Goal: Task Accomplishment & Management: Use online tool/utility

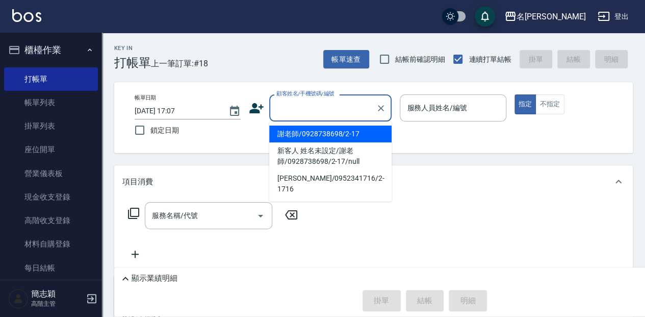
click at [312, 99] on input "顧客姓名/手機號碼/編號" at bounding box center [323, 108] width 98 height 18
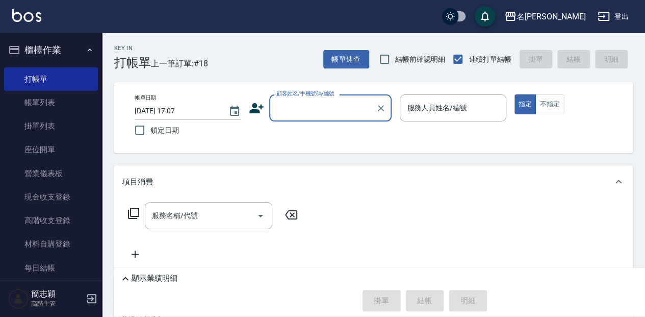
click at [283, 107] on input "顧客姓名/手機號碼/編號" at bounding box center [323, 108] width 98 height 18
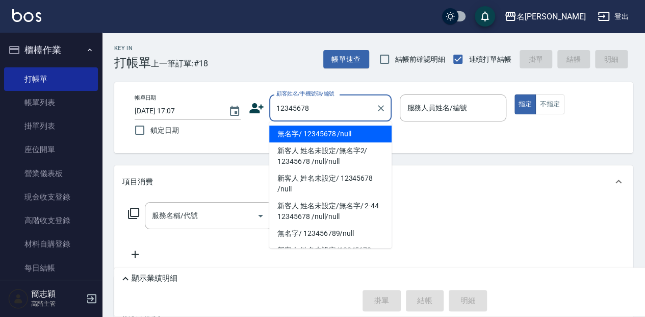
click at [305, 131] on li "無名字/ 12345678 /null" at bounding box center [330, 133] width 122 height 17
type input "無名字/ 12345678 /null"
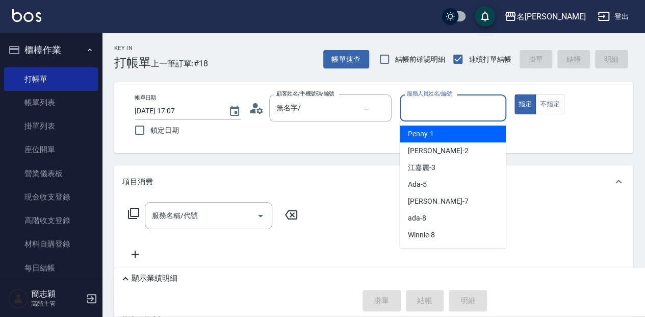
click at [452, 99] on input "服務人員姓名/編號" at bounding box center [452, 108] width 97 height 18
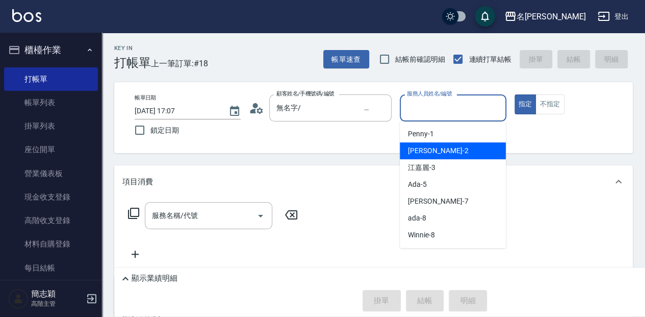
click at [453, 149] on div "[PERSON_NAME] -2" at bounding box center [453, 150] width 106 height 17
type input "[PERSON_NAME]-2"
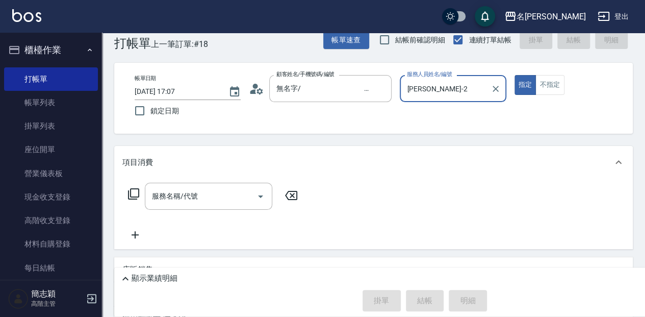
scroll to position [68, 0]
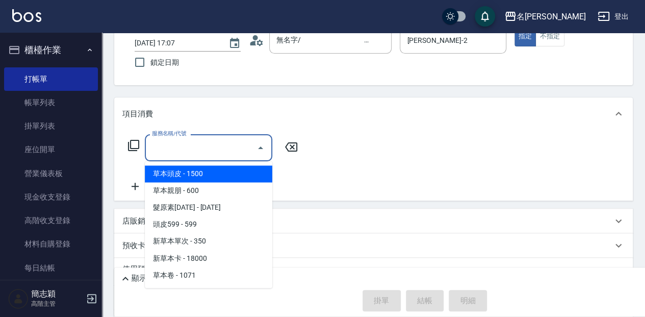
click at [206, 148] on input "服務名稱/代號" at bounding box center [200, 148] width 103 height 18
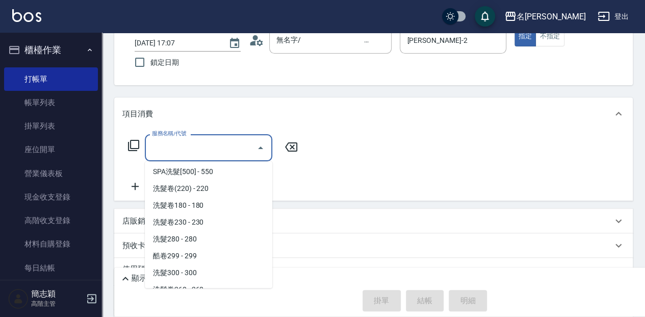
scroll to position [408, 0]
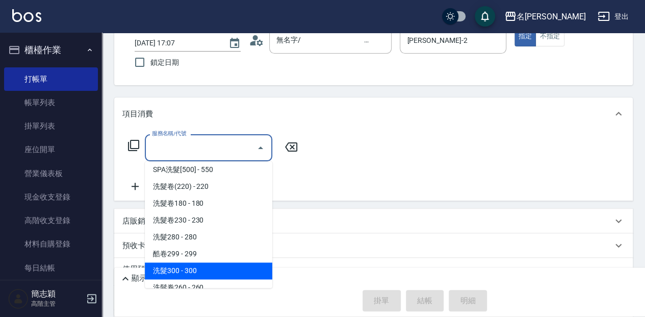
click at [251, 267] on span "洗髮300 - 300" at bounding box center [208, 270] width 127 height 17
type input "洗髮300(221)"
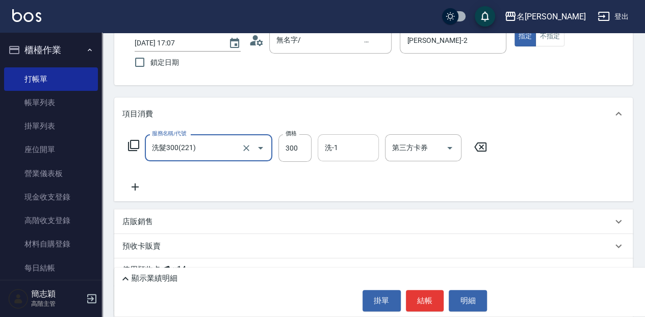
click at [345, 147] on input "洗-1" at bounding box center [348, 148] width 52 height 18
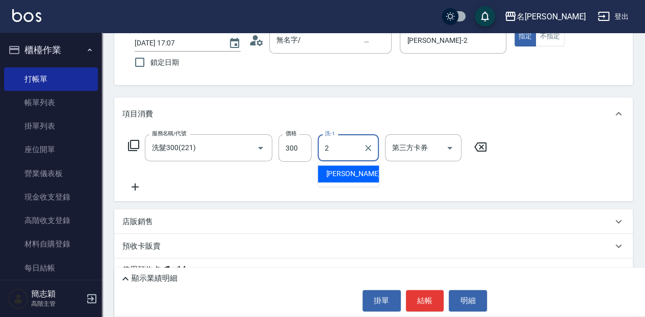
click at [362, 172] on div "[PERSON_NAME] -2" at bounding box center [348, 173] width 61 height 17
type input "[PERSON_NAME]-2"
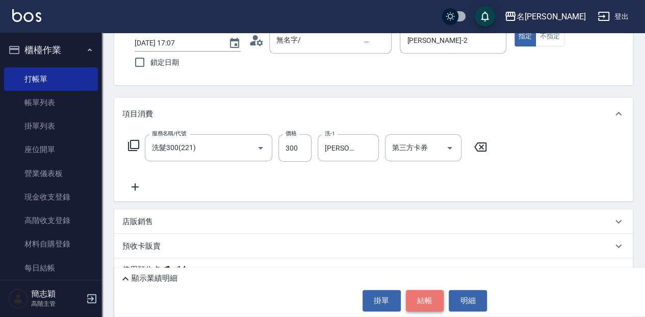
click at [429, 298] on button "結帳" at bounding box center [425, 300] width 38 height 21
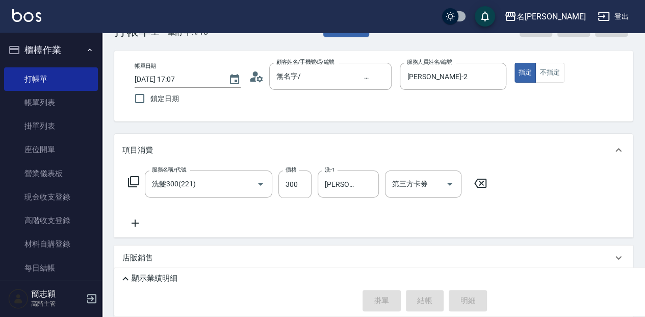
scroll to position [0, 0]
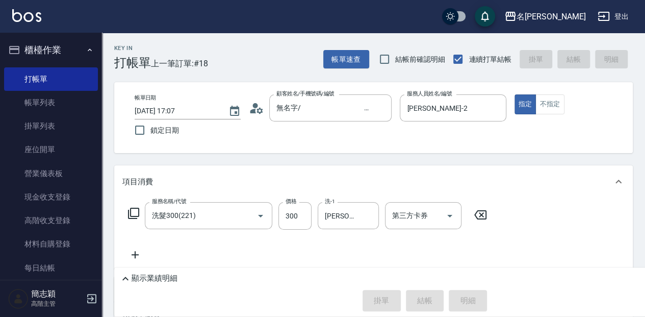
type input "[DATE] 18:37"
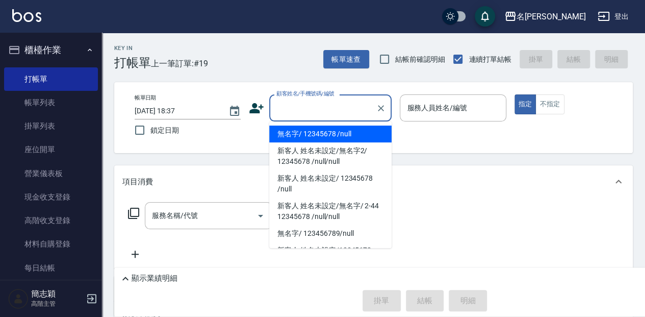
click at [315, 105] on input "顧客姓名/手機號碼/編號" at bounding box center [323, 108] width 98 height 18
click at [332, 127] on li "無名字/ 12345678 /null" at bounding box center [330, 133] width 122 height 17
type input "無名字/ 12345678 /null"
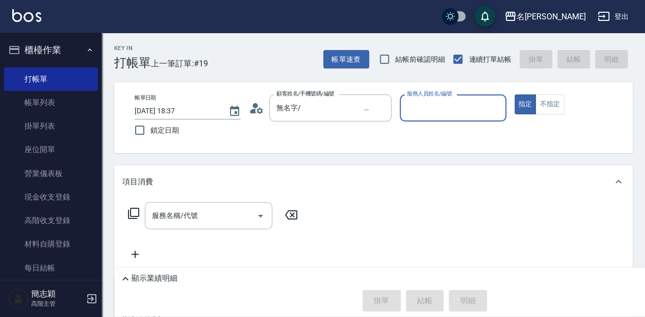
click at [431, 108] on input "服務人員姓名/編號" at bounding box center [452, 108] width 97 height 18
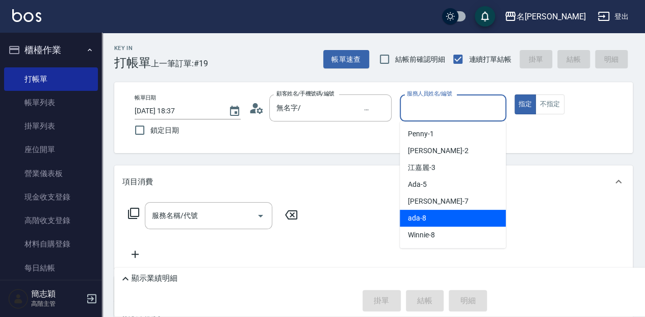
click at [427, 212] on div "ada -8" at bounding box center [453, 218] width 106 height 17
type input "ada-8"
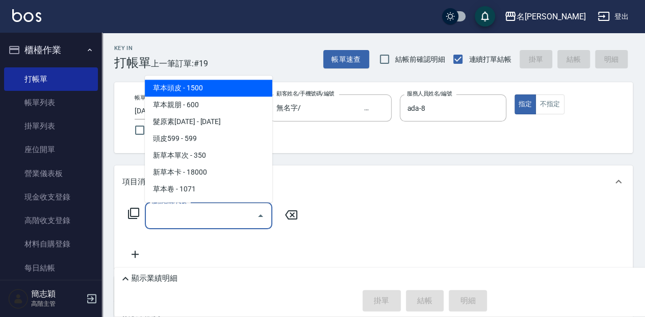
click at [177, 215] on div "服務名稱/代號 服務名稱/代號" at bounding box center [208, 215] width 127 height 27
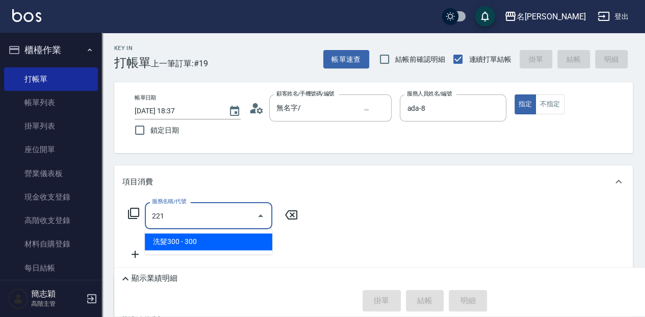
type input "洗髮300(221)"
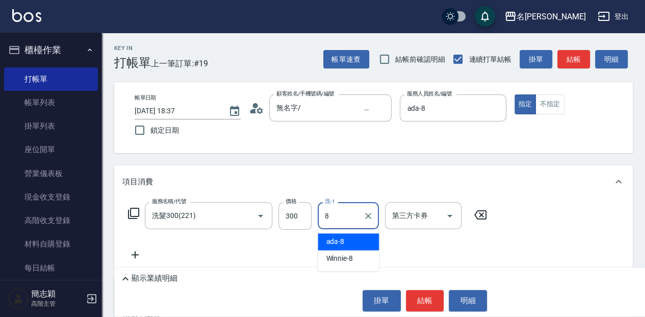
type input "ada-8"
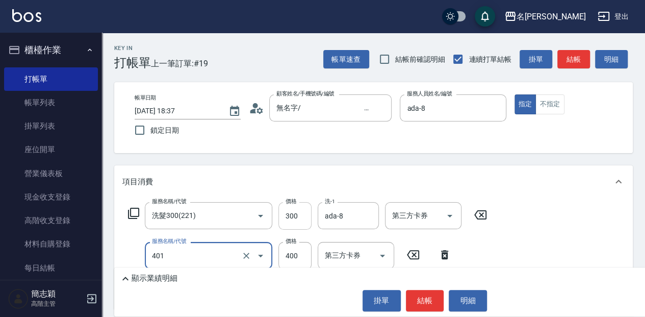
type input "剪髮(400)(401)"
type input "450"
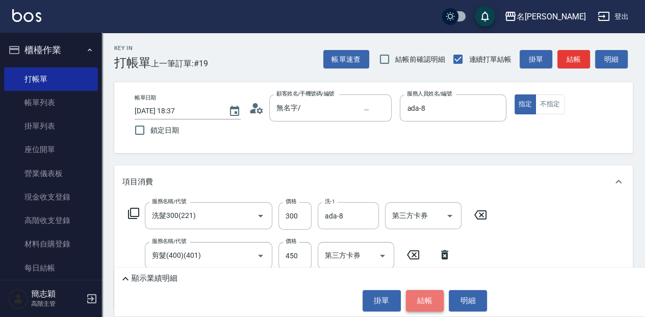
click at [425, 301] on button "結帳" at bounding box center [425, 300] width 38 height 21
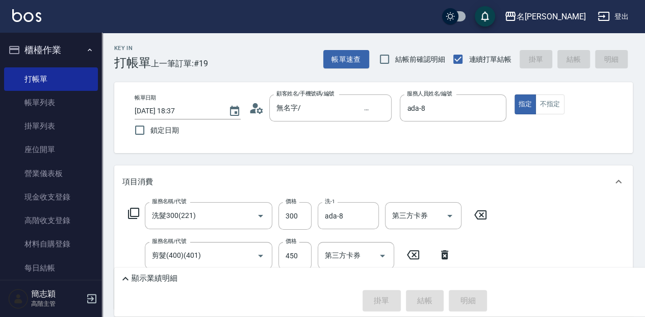
type input "[DATE] 19:09"
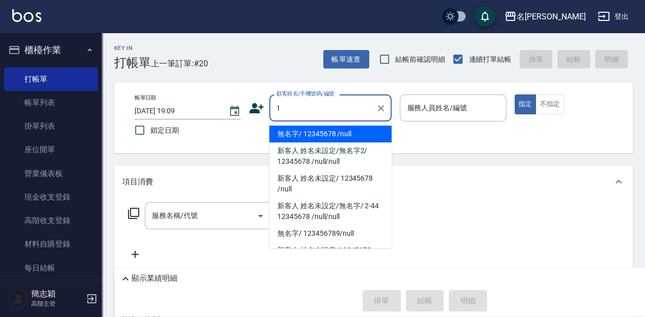
type input "無名字/ 12345678 /null"
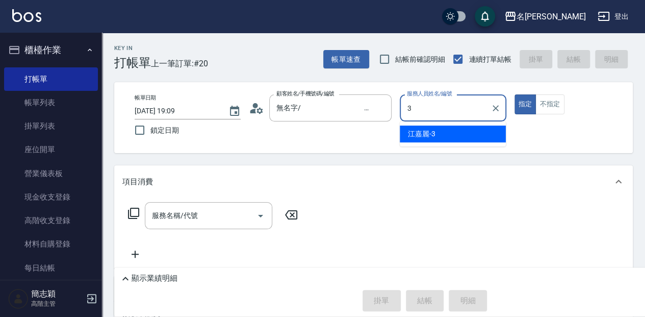
type input "江嘉麗-3"
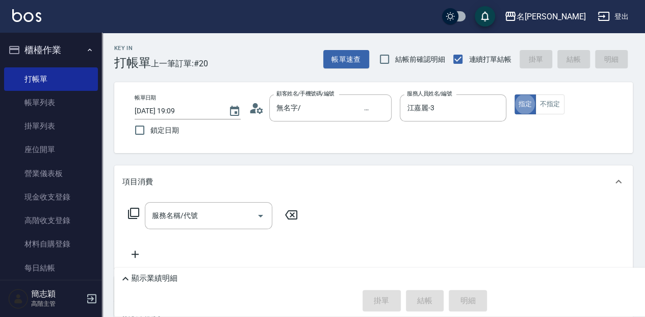
type button "true"
type input "無名字/1/null"
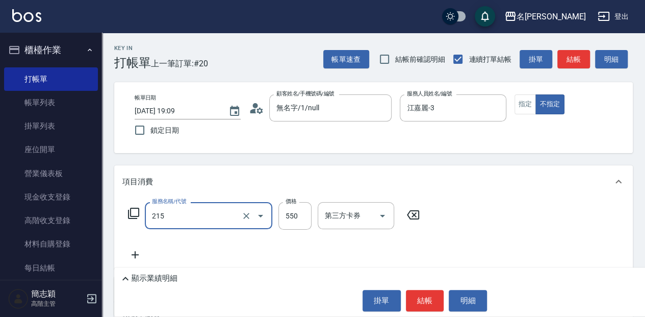
type input "SPA洗髮[500](215)"
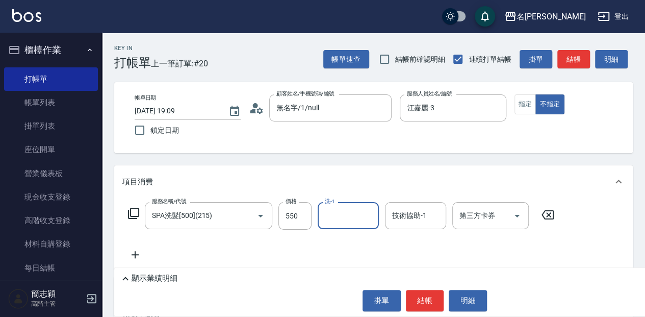
type input "2"
type input "[PERSON_NAME]-58"
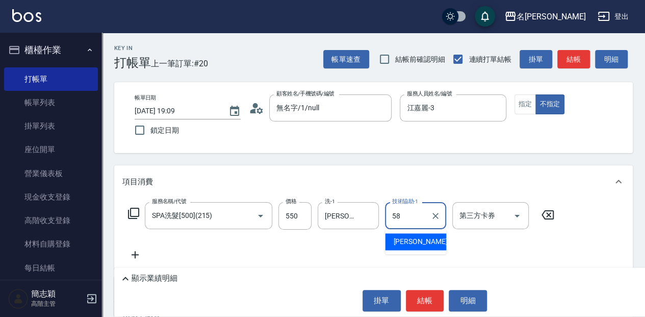
type input "[PERSON_NAME]-58"
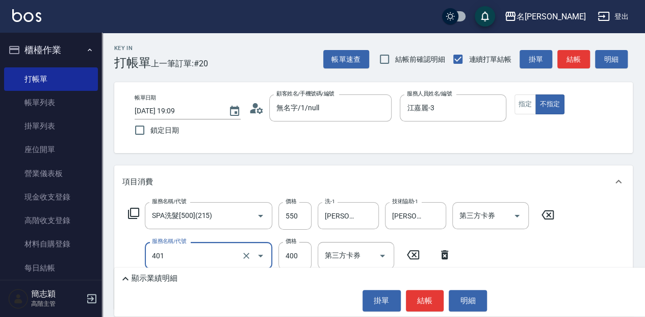
type input "剪髮(400)(401)"
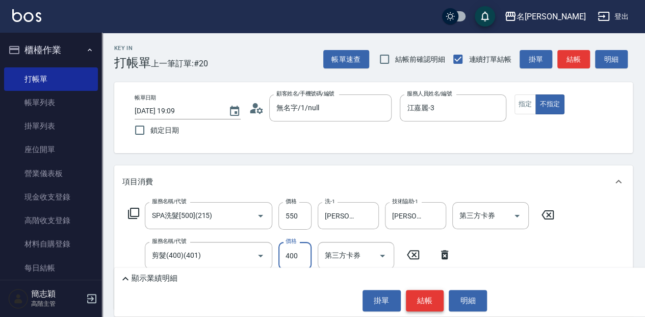
click at [432, 298] on button "結帳" at bounding box center [425, 300] width 38 height 21
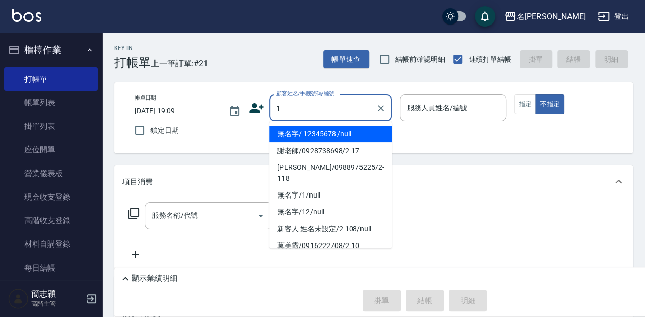
type input "無名字/ 12345678 /null"
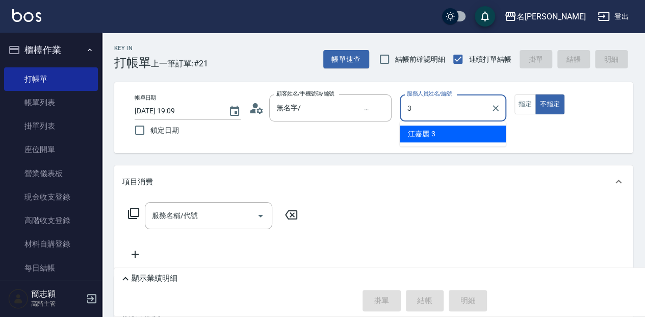
type input "江嘉麗-3"
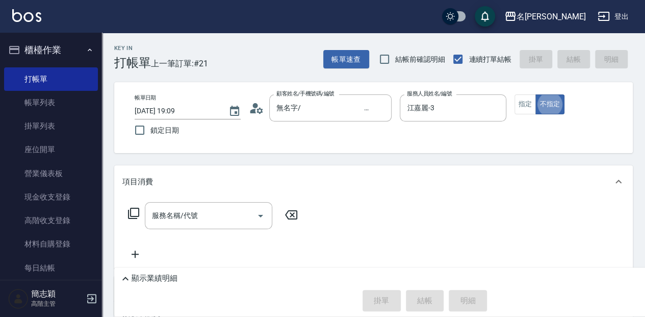
type button "false"
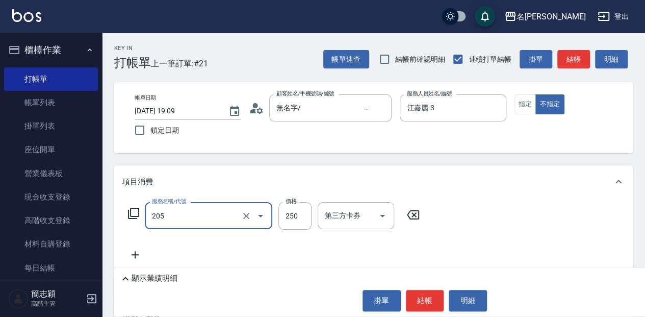
type input "洗髮(250)(205)"
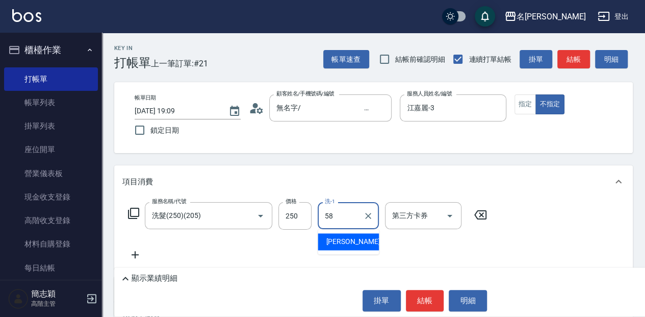
type input "[PERSON_NAME]-58"
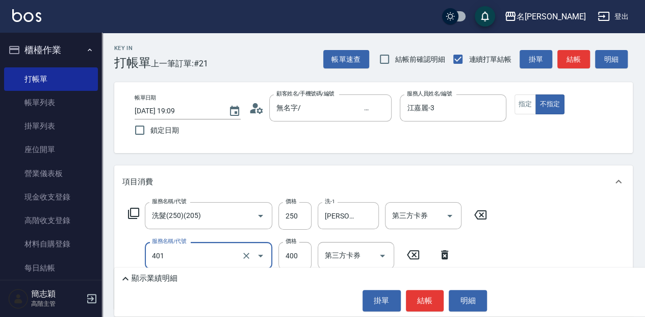
type input "剪髮(400)(401)"
type input "250"
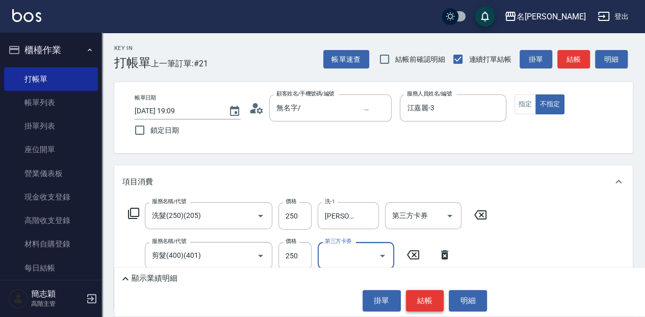
click at [416, 299] on button "結帳" at bounding box center [425, 300] width 38 height 21
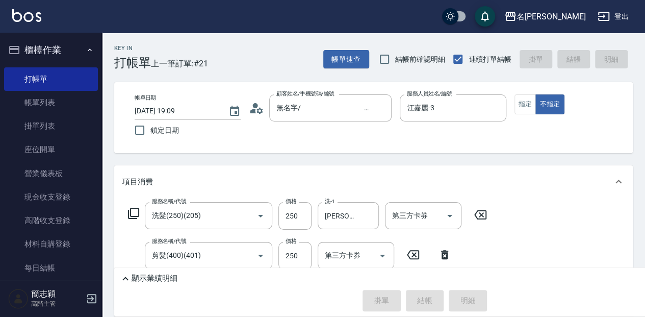
type input "[DATE] 19:10"
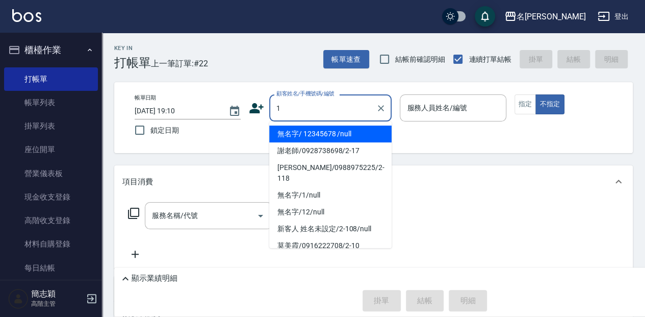
type input "無名字/ 12345678 /null"
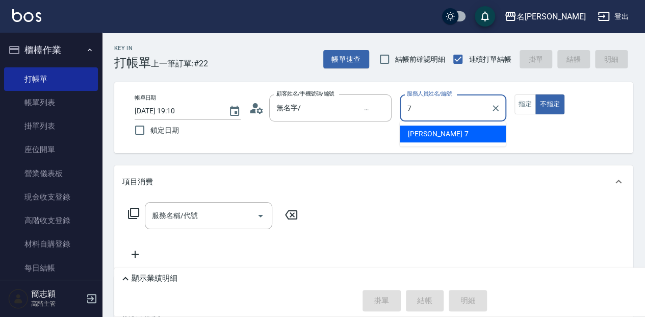
type input "[PERSON_NAME]-7"
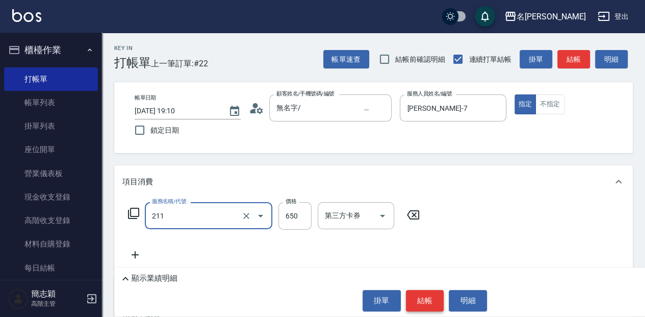
type input "洗+滾珠精油(211)"
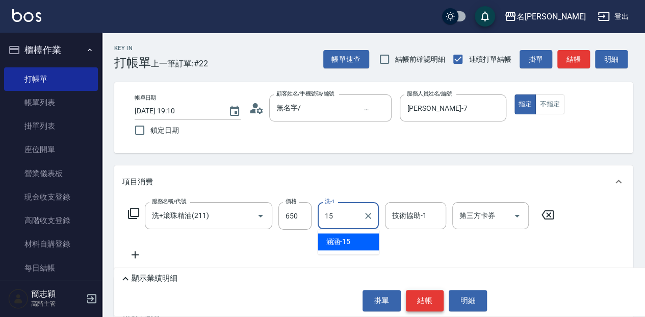
type input "涵涵-15"
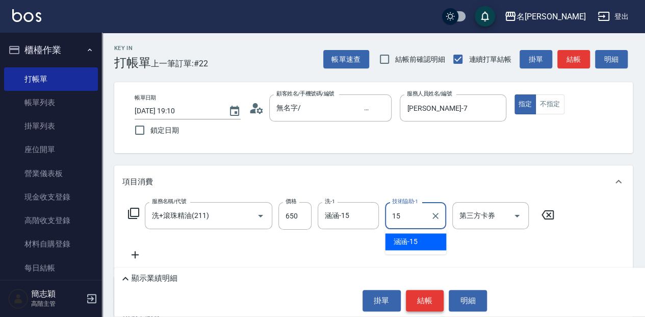
type input "涵涵-15"
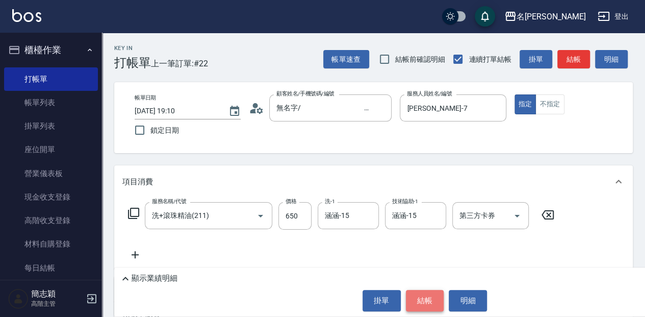
click at [416, 299] on button "結帳" at bounding box center [425, 300] width 38 height 21
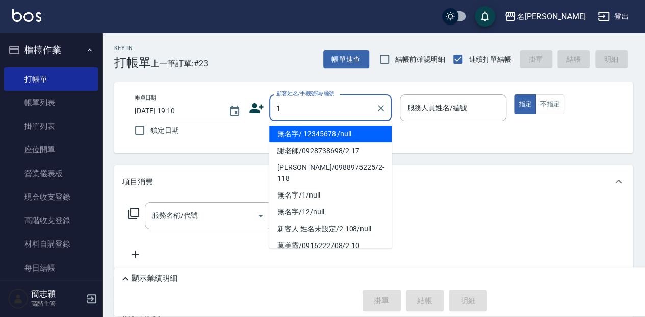
type input "無名字/ 12345678 /null"
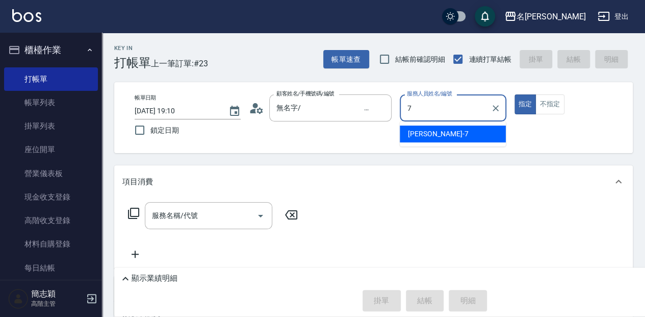
type input "[PERSON_NAME]-7"
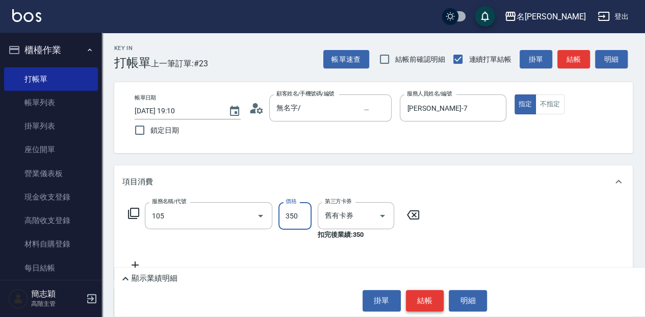
type input "新草本單次(105)"
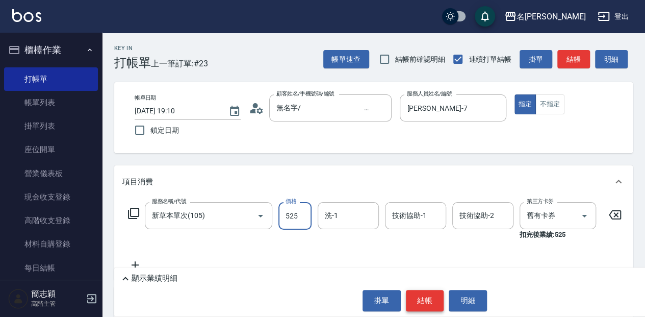
type input "525"
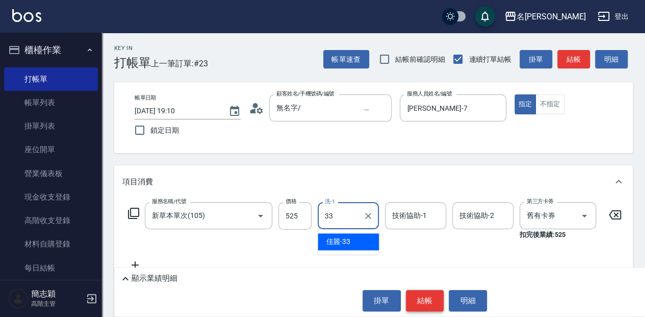
type input "佳麗-33"
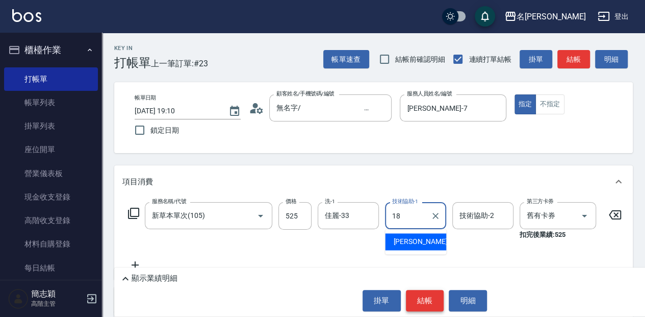
type input "[PERSON_NAME]-18"
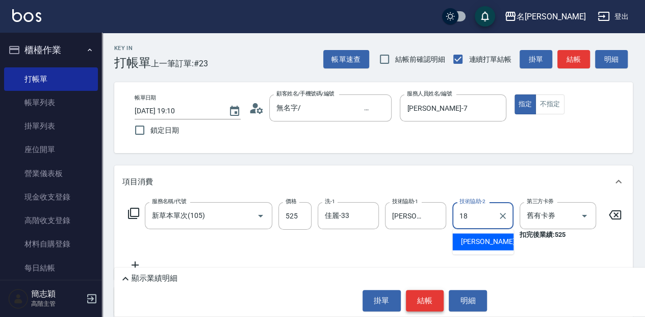
type input "[PERSON_NAME]-18"
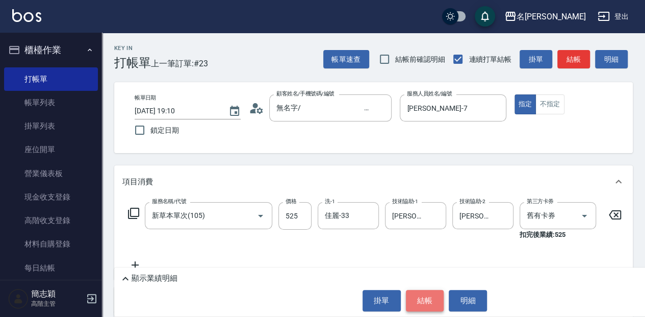
click at [416, 299] on button "結帳" at bounding box center [425, 300] width 38 height 21
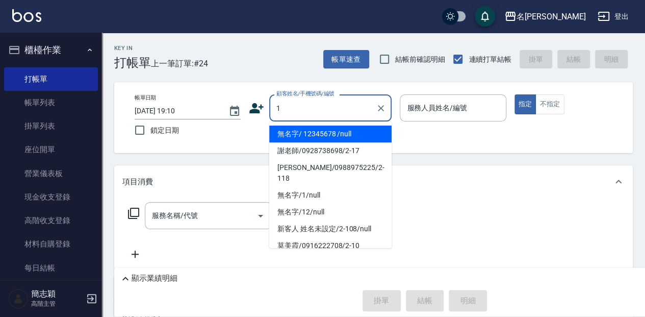
type input "無名字/ 12345678 /null"
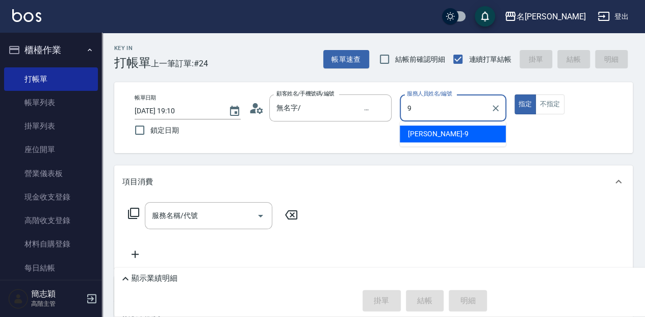
type input "[PERSON_NAME]-9"
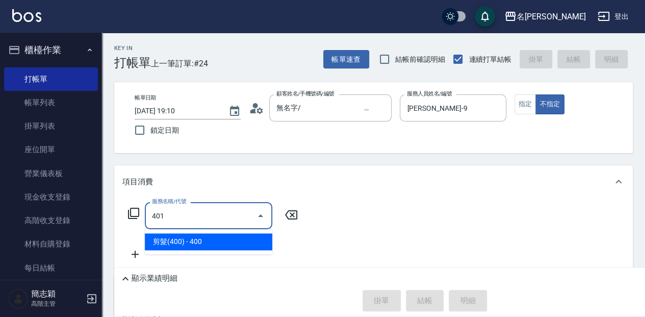
type input "剪髮(400)(401)"
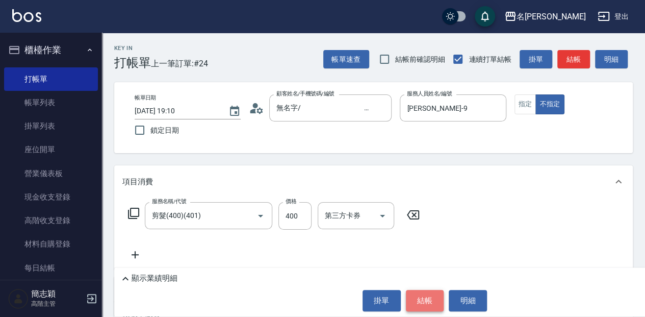
click at [416, 299] on button "結帳" at bounding box center [425, 300] width 38 height 21
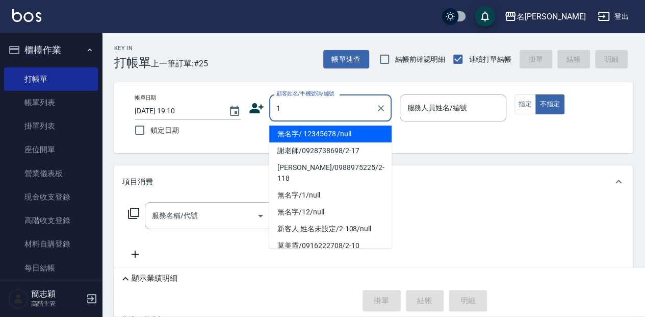
type input "無名字/ 12345678 /null"
type input "3"
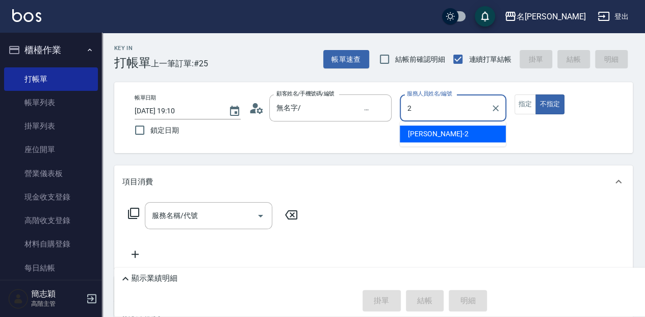
type input "[PERSON_NAME]-2"
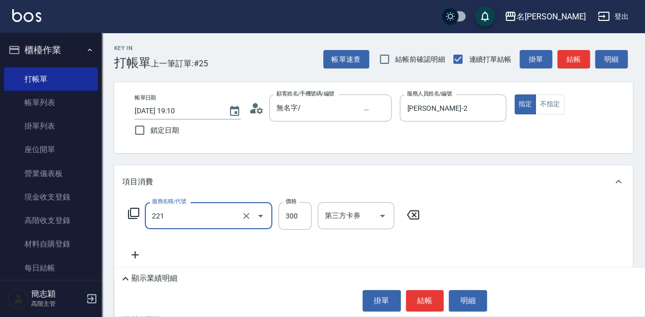
type input "洗髮300(221)"
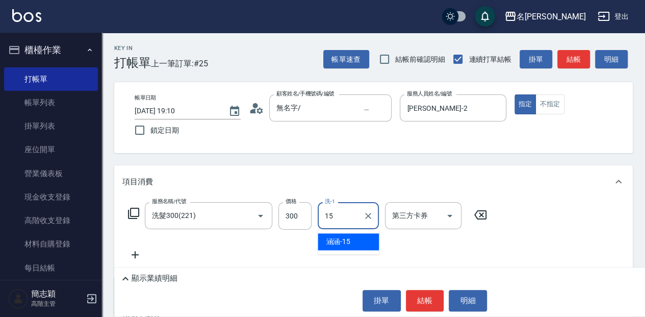
type input "涵涵-15"
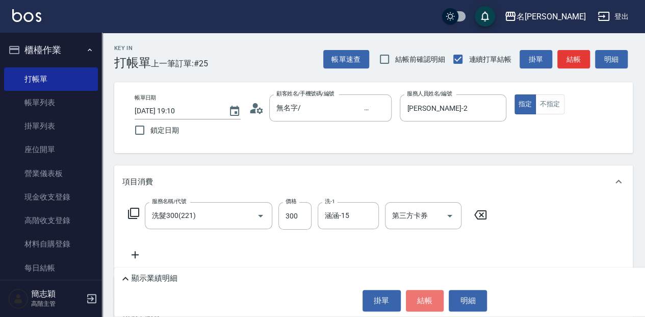
click at [416, 299] on button "結帳" at bounding box center [425, 300] width 38 height 21
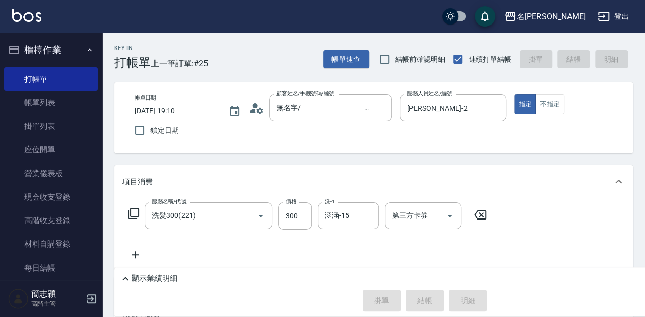
type input "[DATE] 19:11"
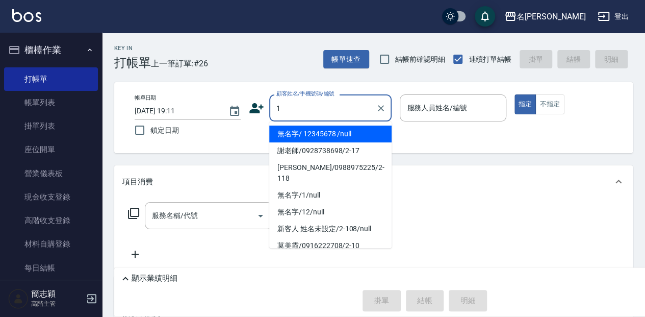
type input "無名字/ 12345678 /null"
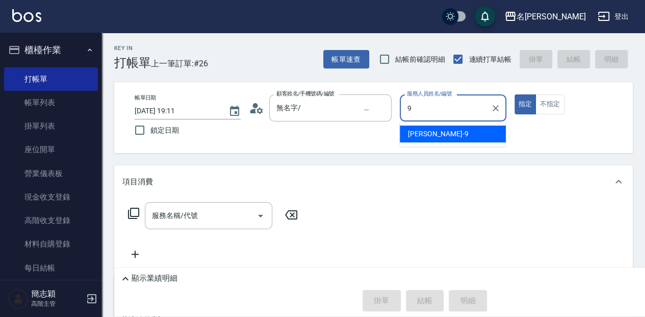
type input "[PERSON_NAME]-9"
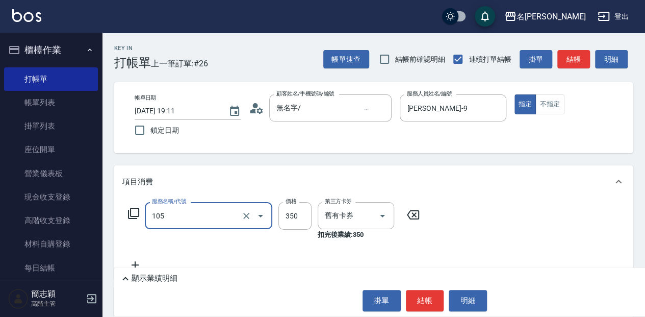
type input "新草本單次(105)"
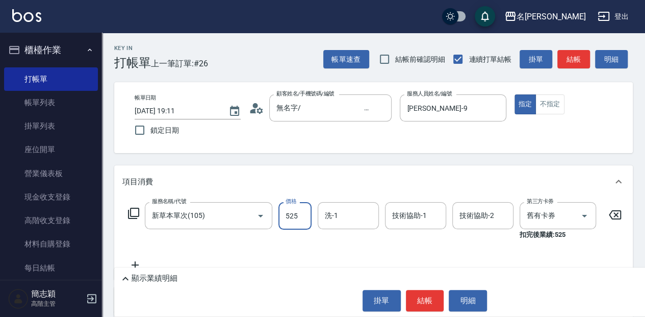
type input "525"
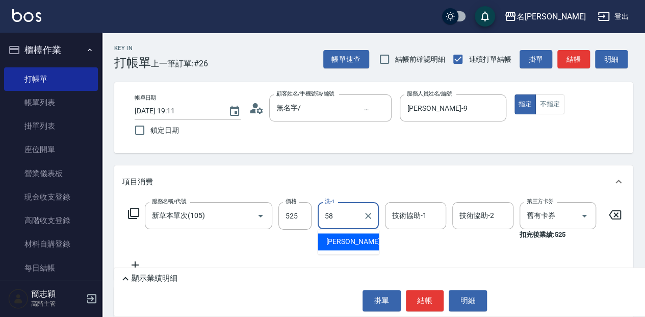
type input "[PERSON_NAME]-58"
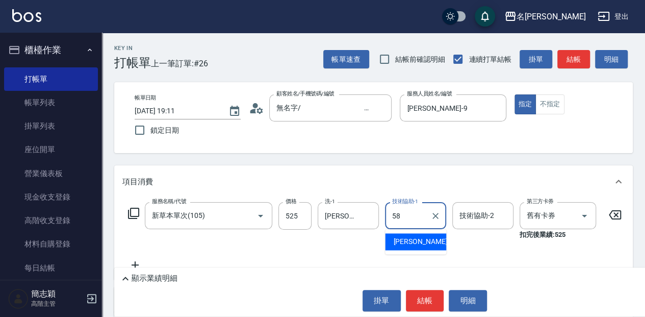
type input "[PERSON_NAME]-58"
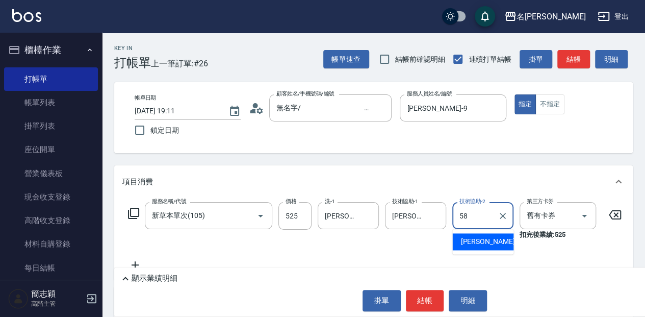
type input "[PERSON_NAME]-58"
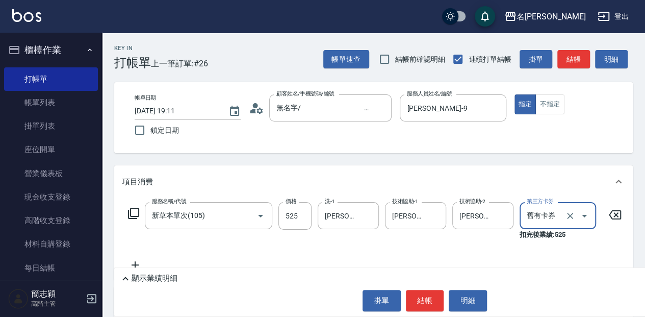
click at [416, 299] on button "結帳" at bounding box center [425, 300] width 38 height 21
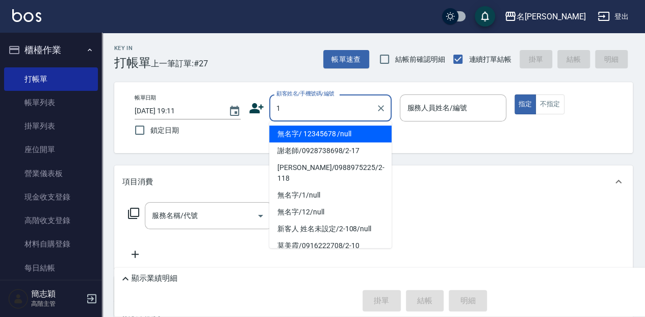
type input "無名字/ 12345678 /null"
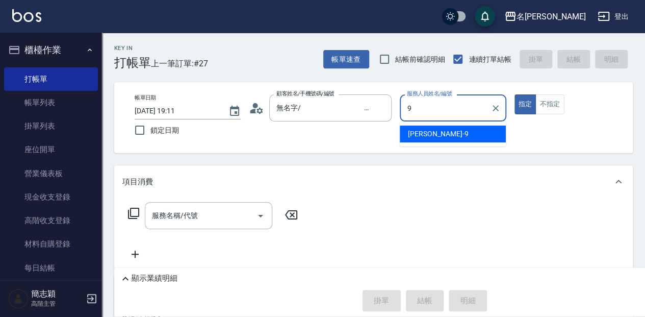
type input "[PERSON_NAME]-9"
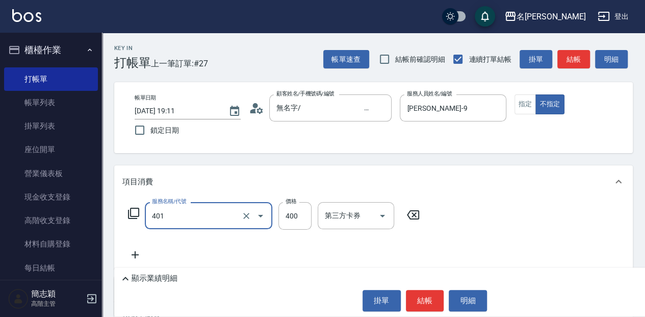
type input "剪髮(400)(401)"
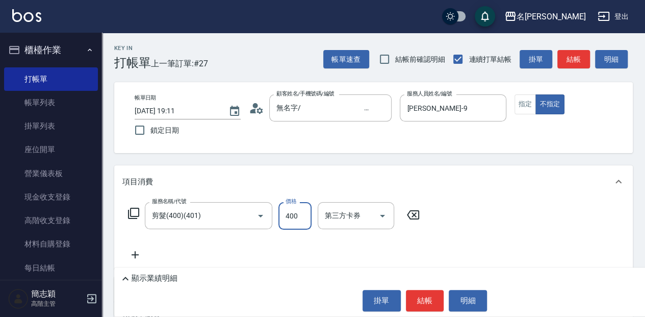
click at [416, 299] on button "結帳" at bounding box center [425, 300] width 38 height 21
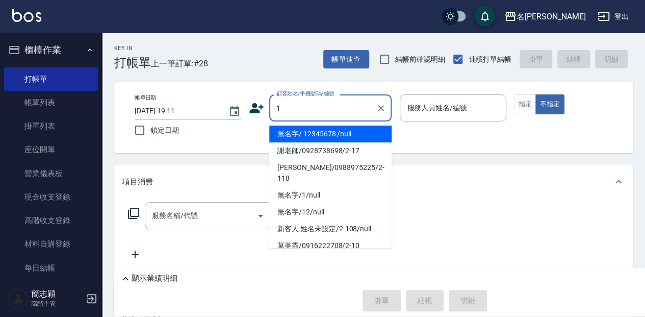
type input "無名字/ 12345678 /null"
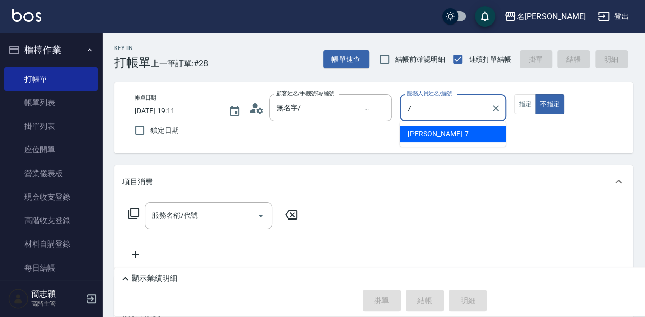
type input "[PERSON_NAME]-7"
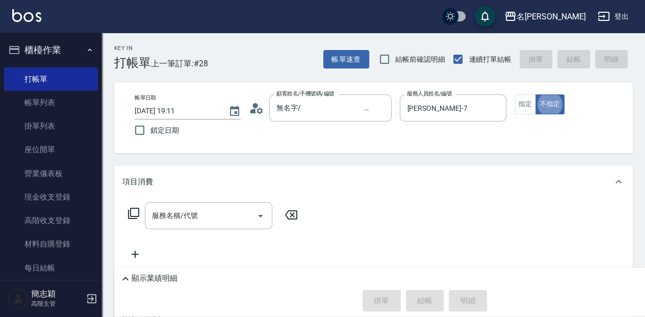
scroll to position [13, 0]
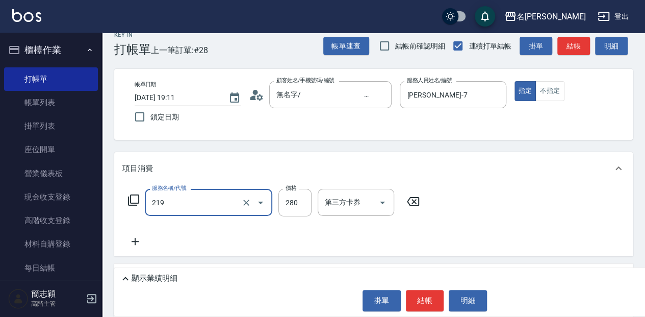
type input "洗髮280(219)"
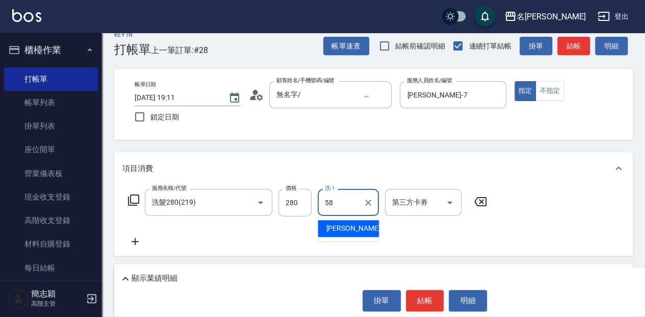
type input "[PERSON_NAME]-58"
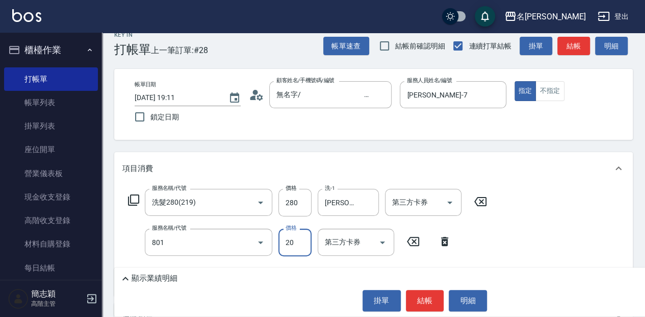
type input "潤絲20(801)"
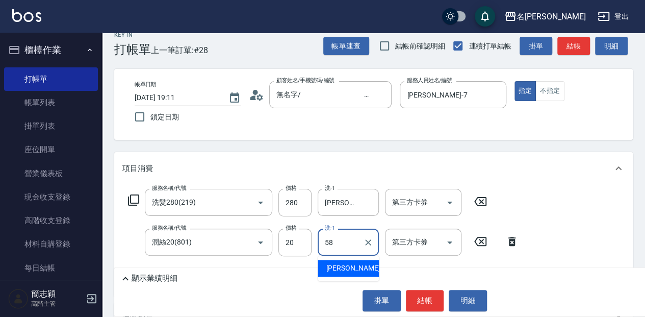
type input "[PERSON_NAME]-58"
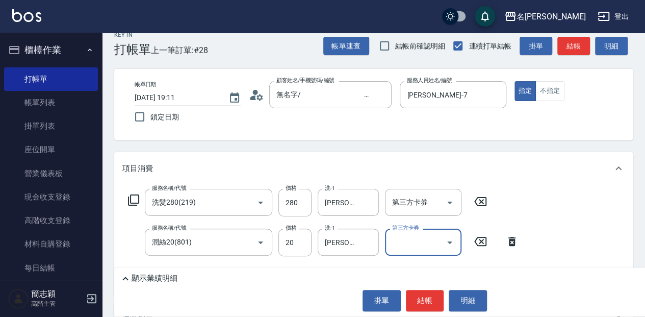
click at [416, 299] on button "結帳" at bounding box center [425, 300] width 38 height 21
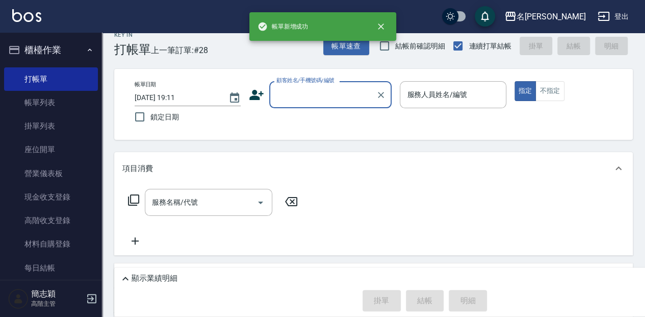
scroll to position [0, 0]
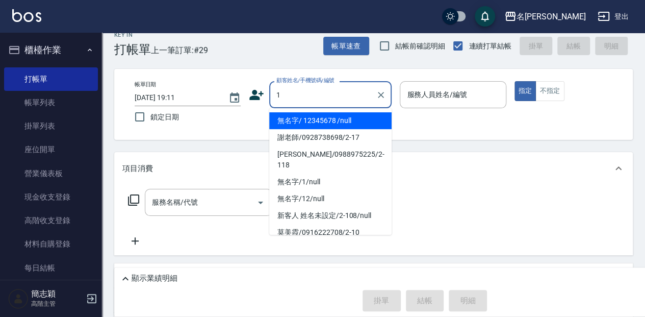
type input "無名字/ 12345678 /null"
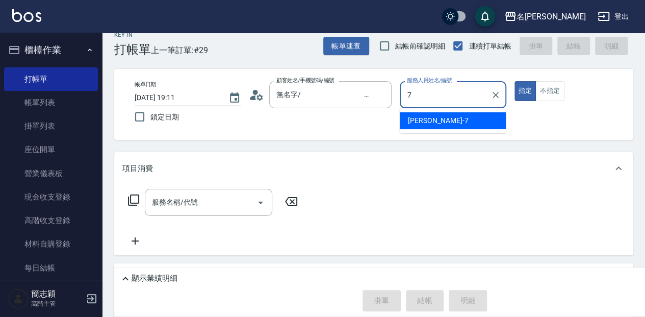
type input "[PERSON_NAME]-7"
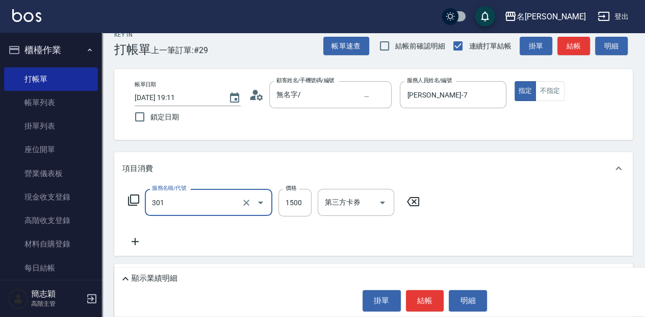
type input "燙髮(1500](301)"
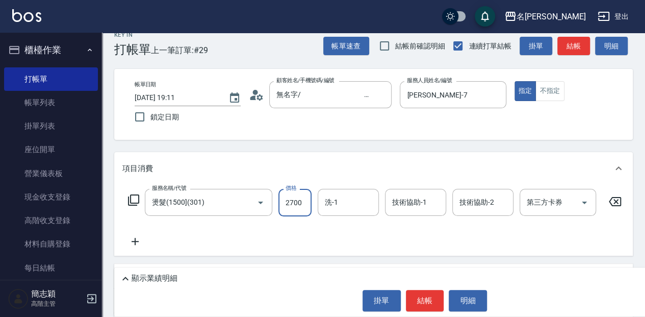
type input "2700"
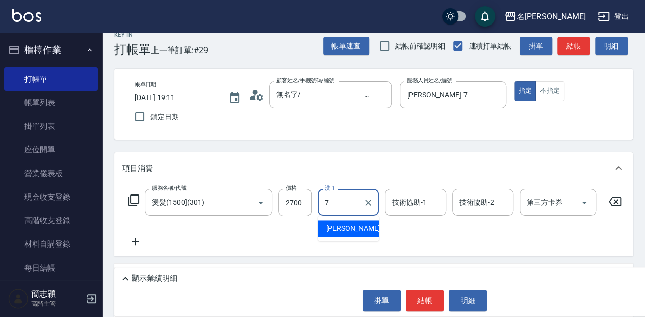
type input "[PERSON_NAME]-7"
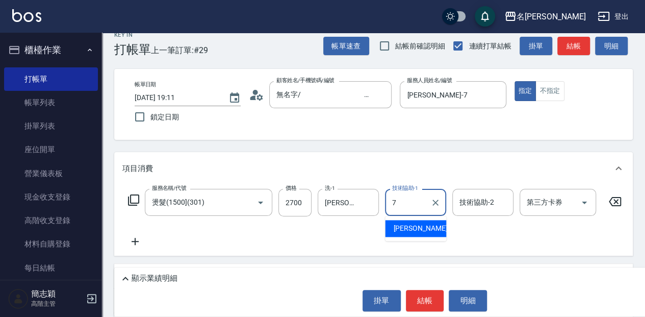
type input "[PERSON_NAME]-7"
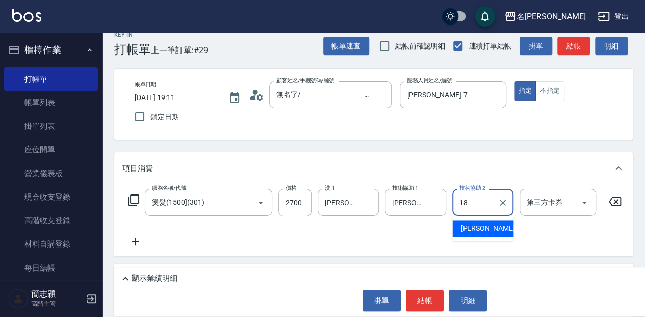
type input "[PERSON_NAME]-18"
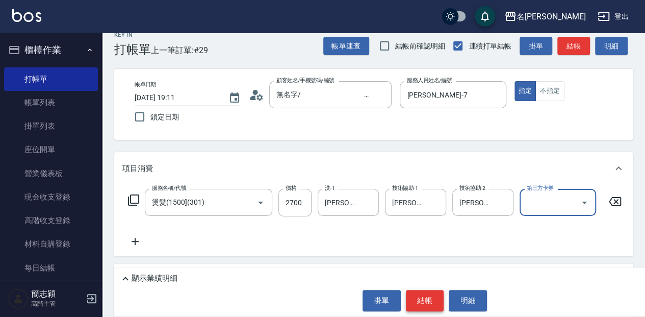
click at [416, 294] on button "結帳" at bounding box center [425, 300] width 38 height 21
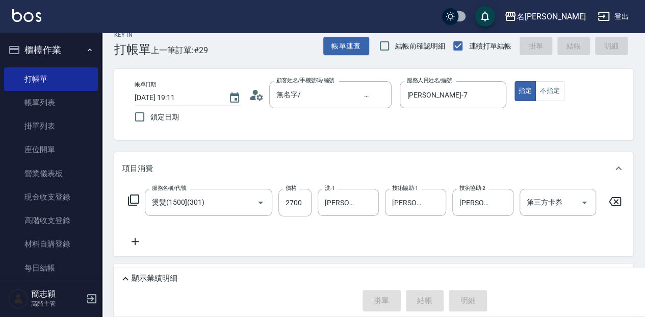
type input "[DATE] 19:12"
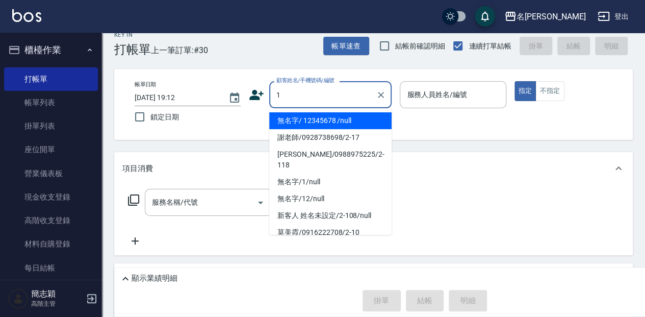
type input "無名字/ 12345678 /null"
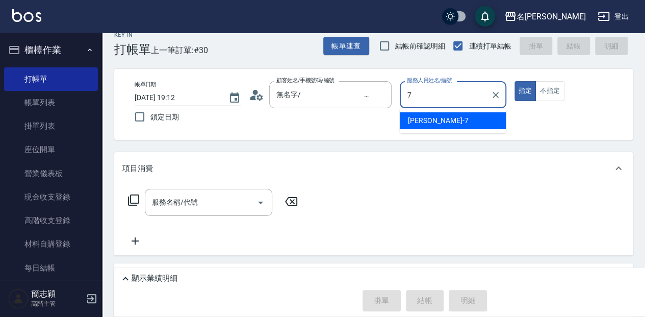
type input "[PERSON_NAME]-7"
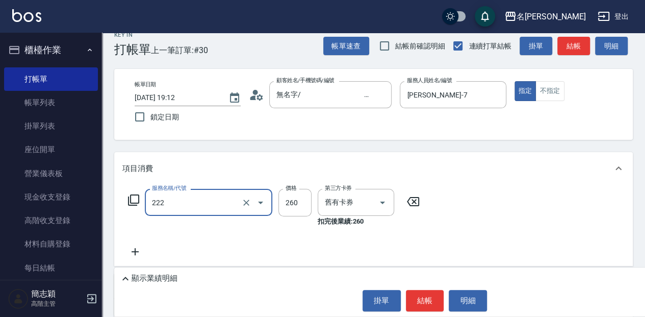
type input "洗髮卷260(222)"
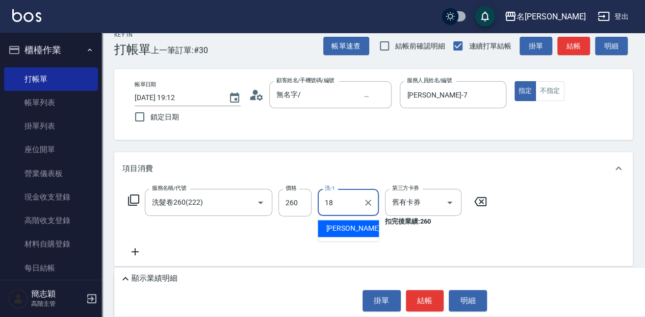
type input "[PERSON_NAME]-18"
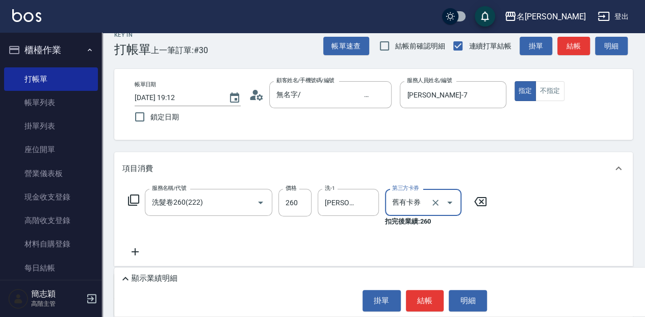
click at [416, 294] on button "結帳" at bounding box center [425, 300] width 38 height 21
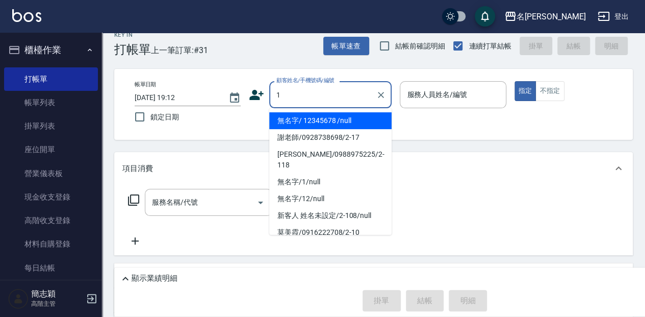
type input "無名字/ 12345678 /null"
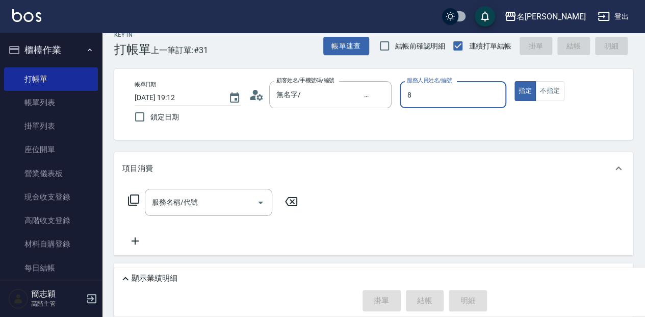
type input "ada-8"
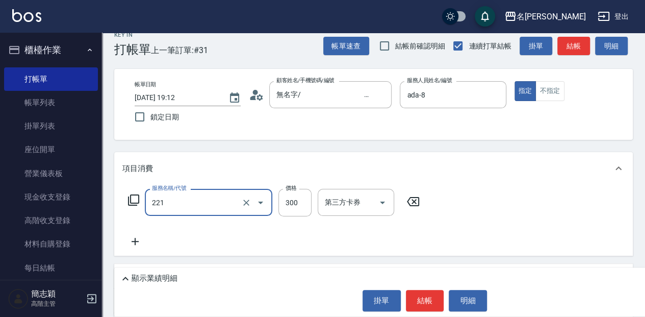
type input "洗髮300(221)"
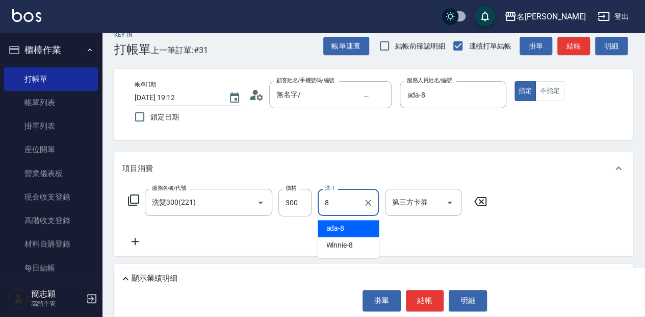
type input "ada-8"
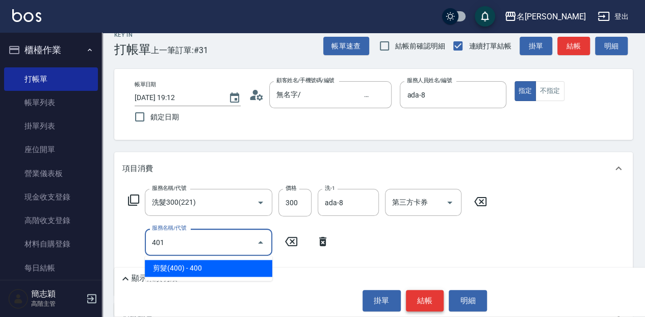
type input "剪髮(400)(401)"
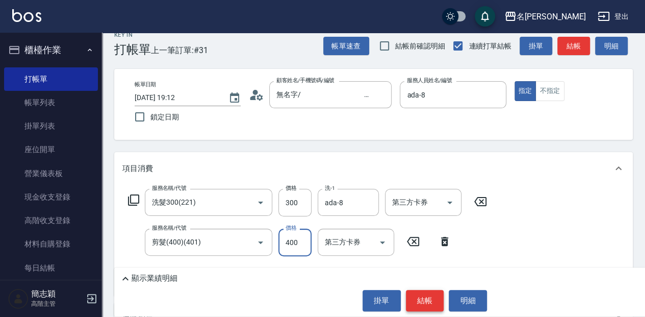
click at [433, 294] on button "結帳" at bounding box center [425, 300] width 38 height 21
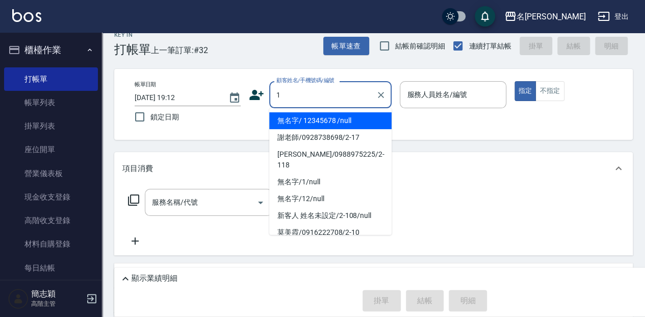
type input "無名字/ 12345678 /null"
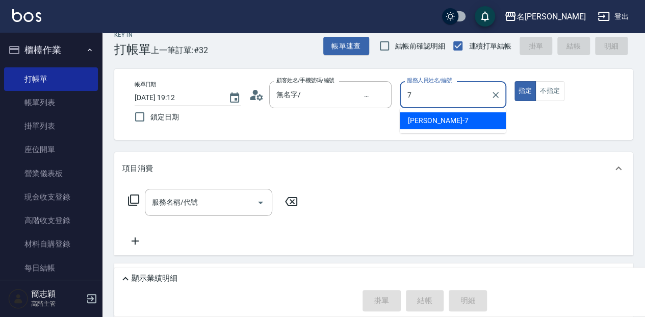
type input "[PERSON_NAME]-7"
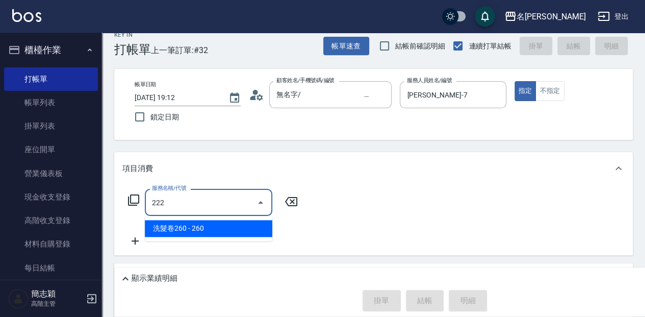
type input "洗髮卷260(222)"
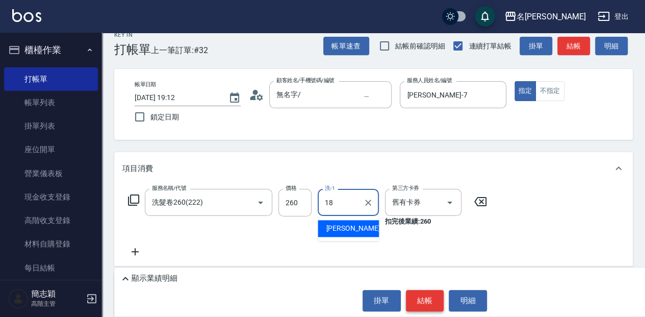
type input "[PERSON_NAME]-18"
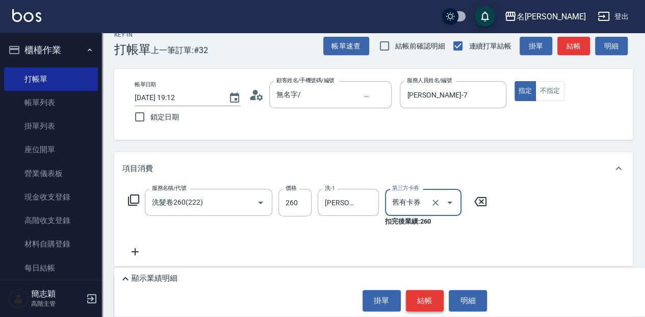
click at [433, 294] on button "結帳" at bounding box center [425, 300] width 38 height 21
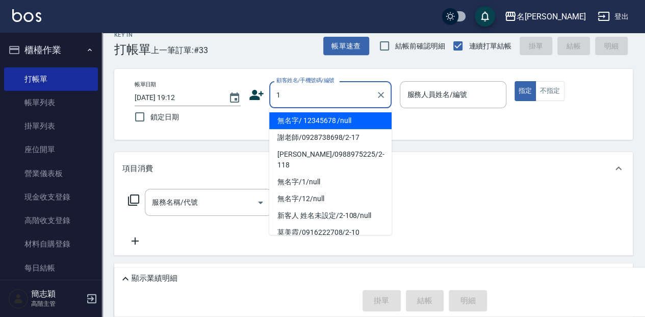
type input "無名字/ 12345678 /null"
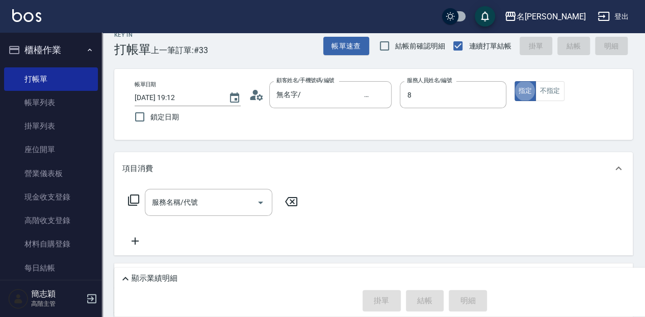
type input "ada-8"
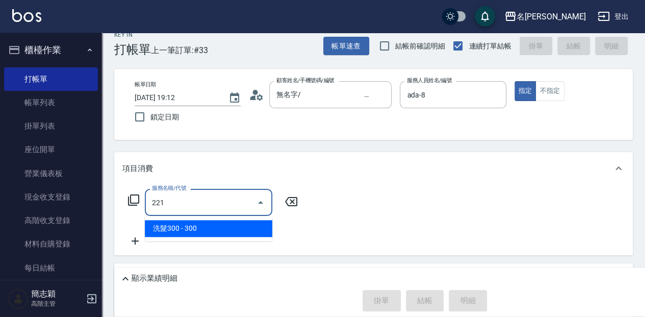
type input "洗髮300(221)"
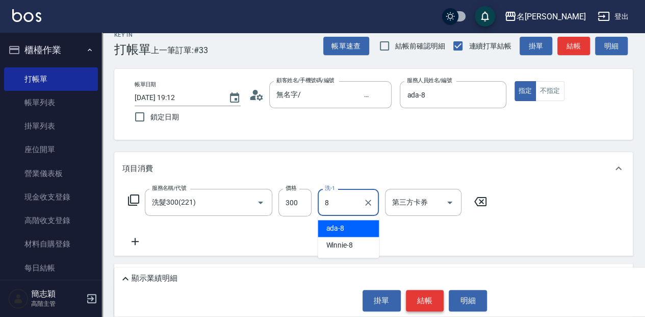
type input "ada-8"
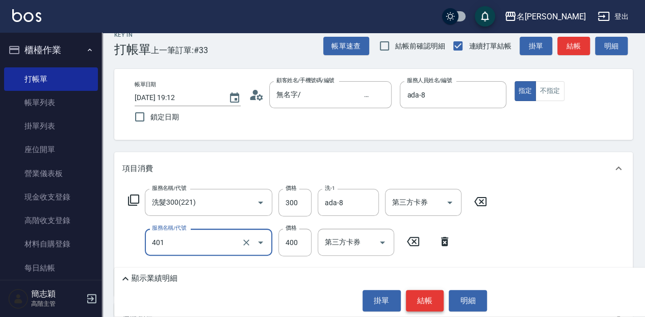
type input "剪髮(400)(401)"
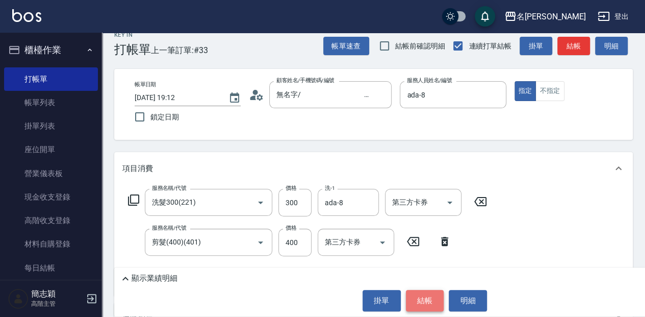
click at [433, 294] on button "結帳" at bounding box center [425, 300] width 38 height 21
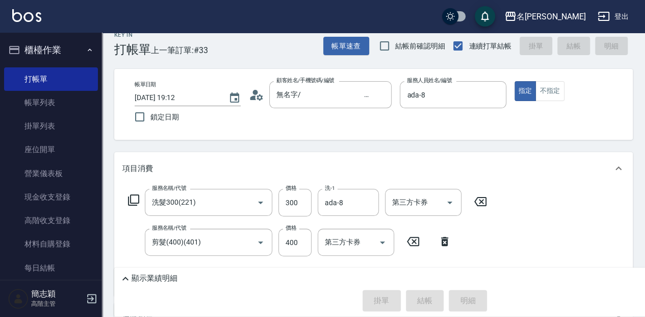
type input "[DATE] 19:13"
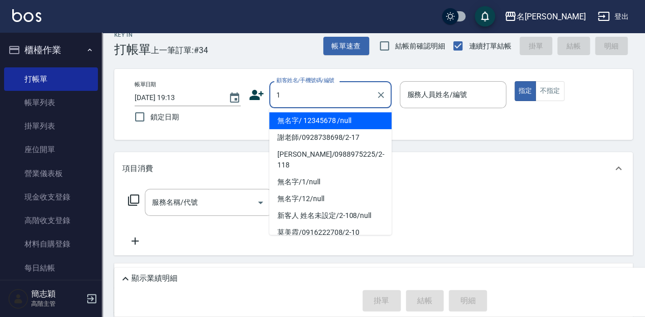
type input "無名字/ 12345678 /null"
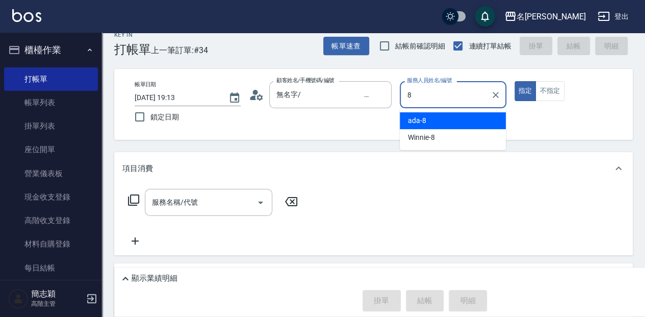
type input "ada-8"
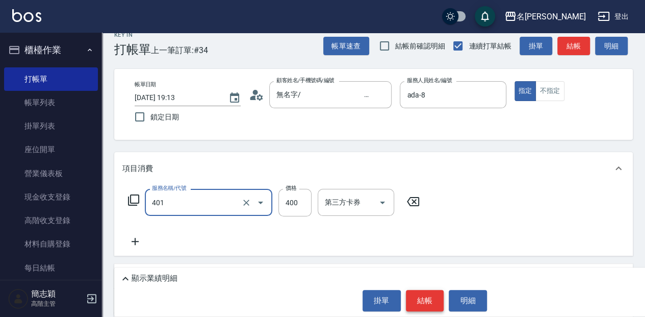
type input "剪髮(400)(401)"
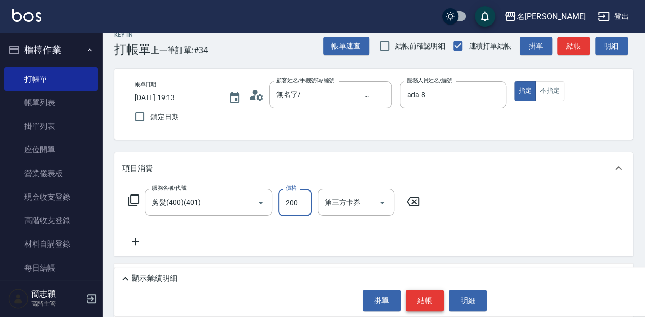
type input "200"
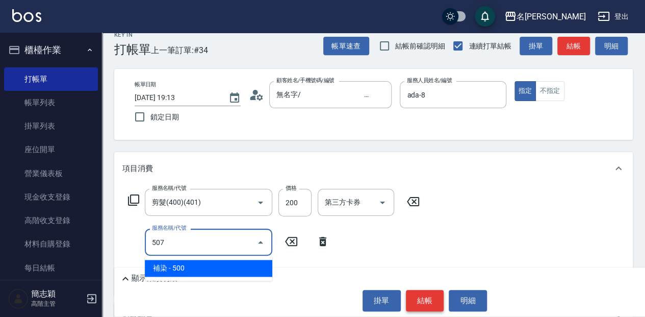
type input "補染(507)"
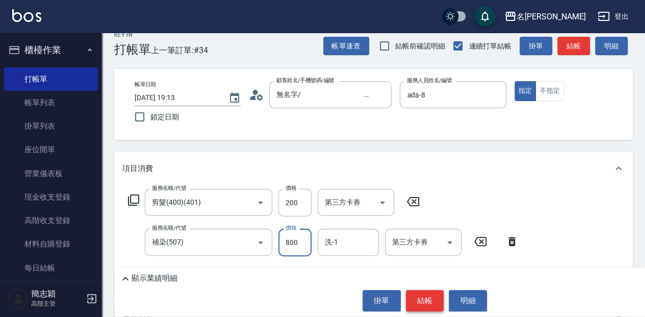
type input "800"
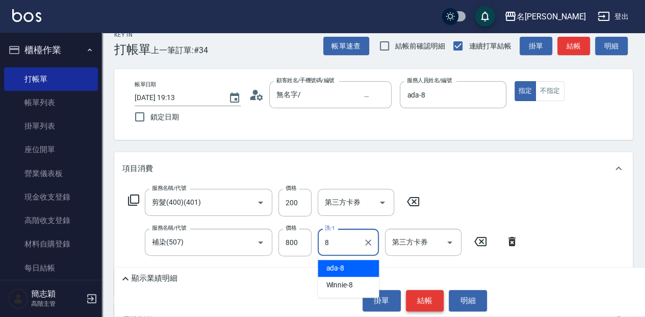
type input "ada-8"
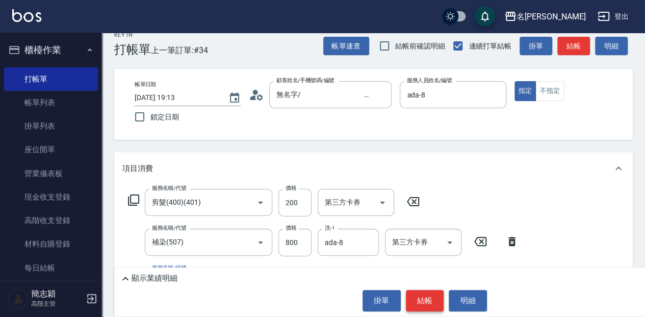
click at [433, 294] on button "結帳" at bounding box center [425, 300] width 38 height 21
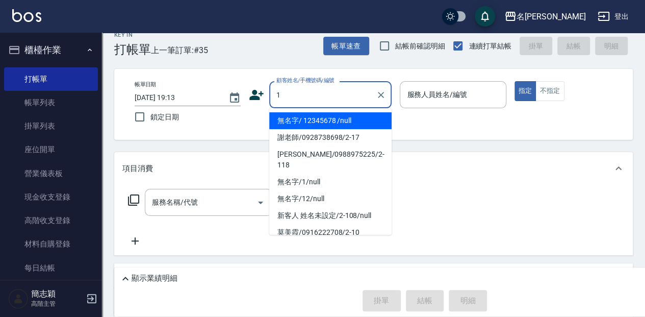
type input "無名字/ 12345678 /null"
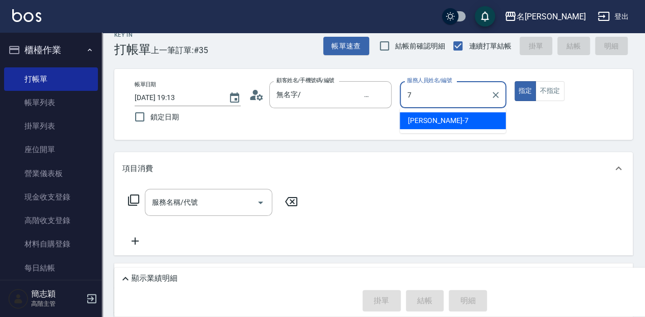
type input "[PERSON_NAME]-7"
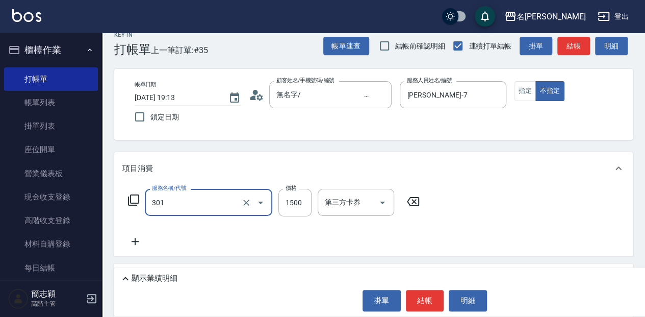
type input "燙髮(1500](301)"
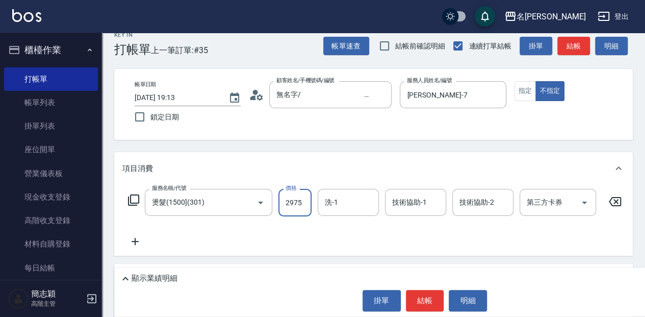
type input "2975"
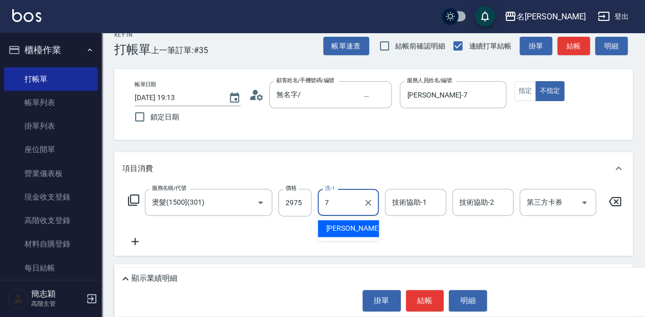
type input "[PERSON_NAME]-7"
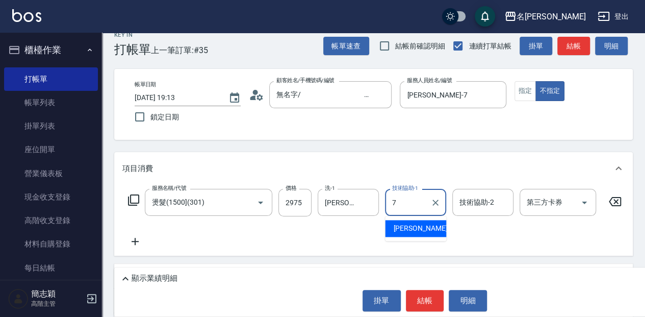
type input "[PERSON_NAME]-7"
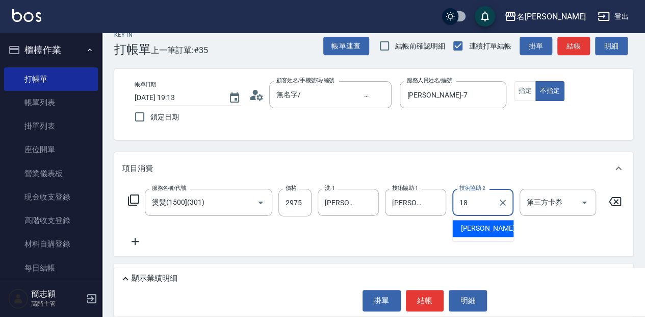
type input "[PERSON_NAME]-18"
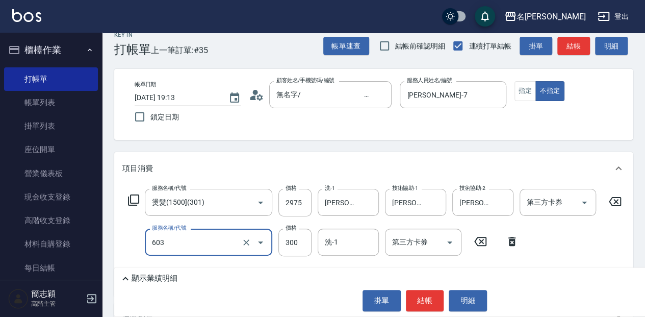
type input "護髮(300up)(603)"
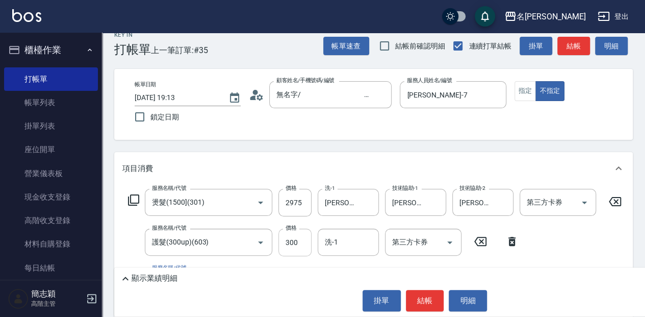
click at [303, 245] on input "300" at bounding box center [294, 242] width 33 height 28
type input "800"
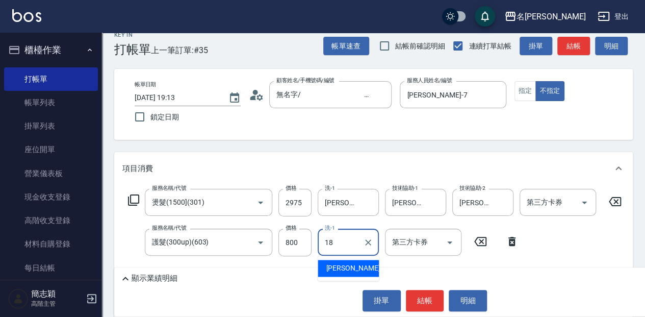
type input "[PERSON_NAME]-18"
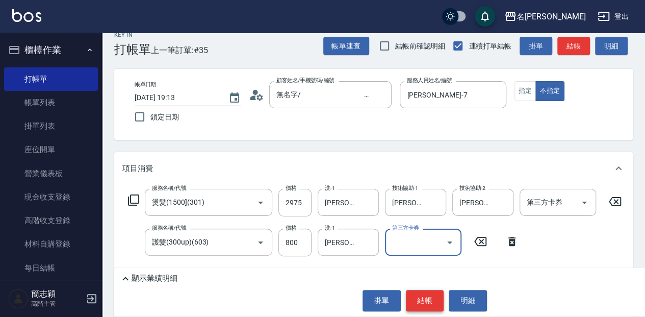
click at [424, 300] on button "結帳" at bounding box center [425, 300] width 38 height 21
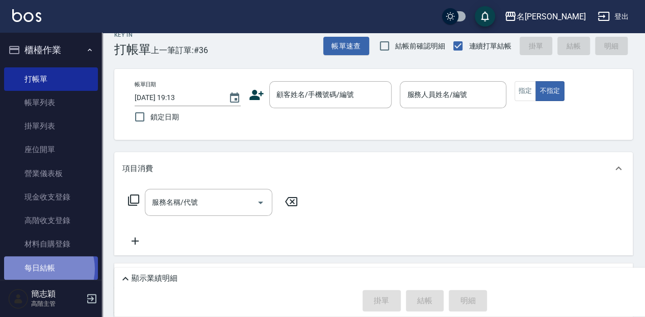
click at [44, 268] on link "每日結帳" at bounding box center [51, 267] width 94 height 23
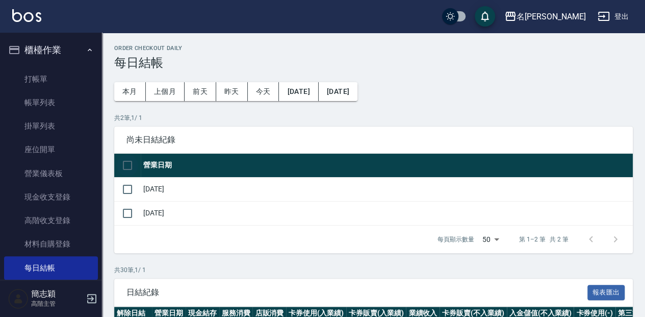
click at [133, 165] on input "checkbox" at bounding box center [127, 164] width 21 height 21
checkbox input "true"
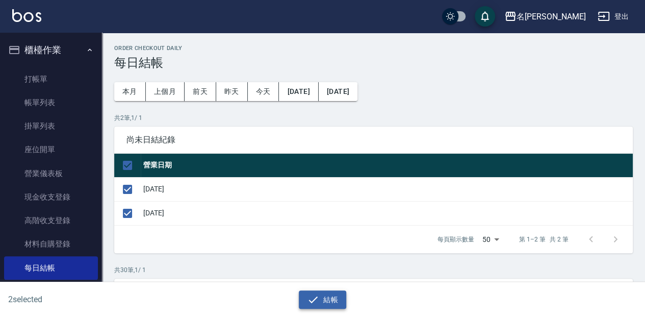
click at [335, 296] on button "結帳" at bounding box center [322, 299] width 47 height 19
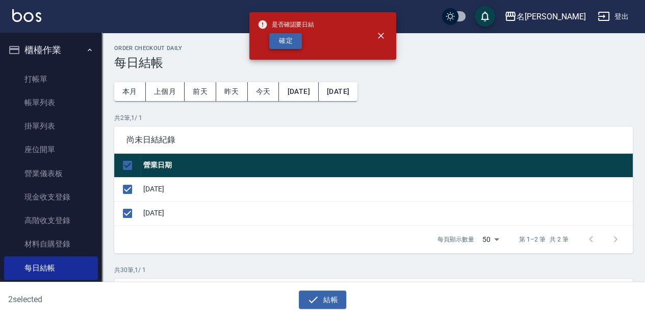
click at [291, 44] on button "確定" at bounding box center [285, 41] width 33 height 16
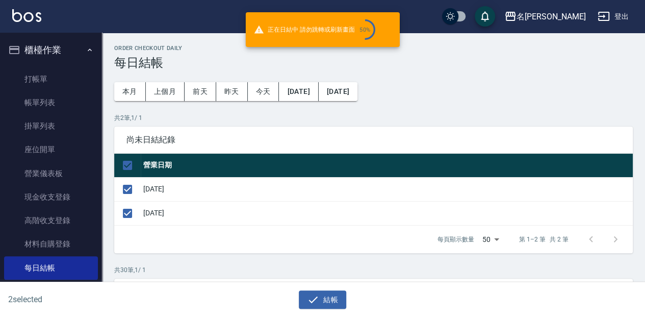
checkbox input "false"
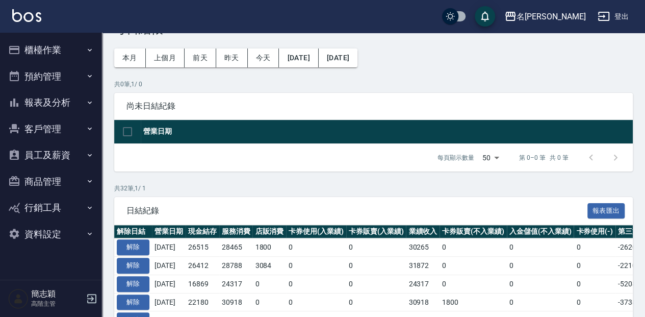
scroll to position [34, 0]
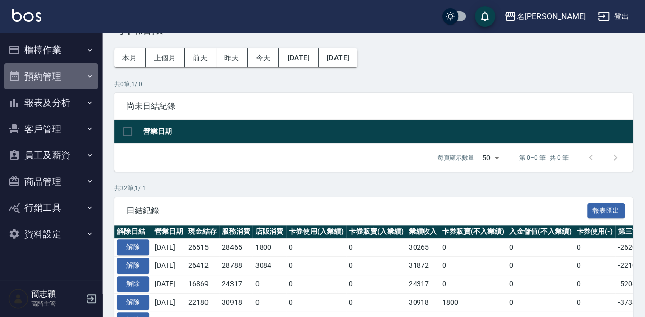
click at [72, 85] on button "預約管理" at bounding box center [51, 76] width 94 height 27
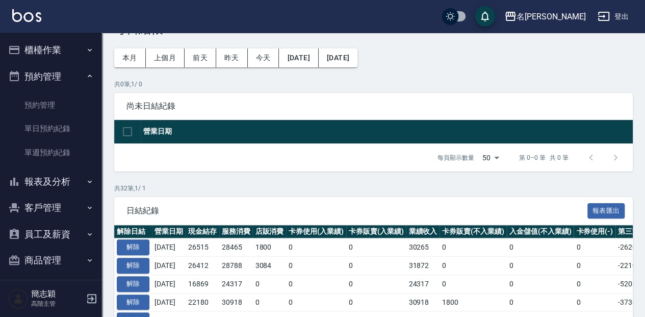
click at [67, 180] on button "報表及分析" at bounding box center [51, 181] width 94 height 27
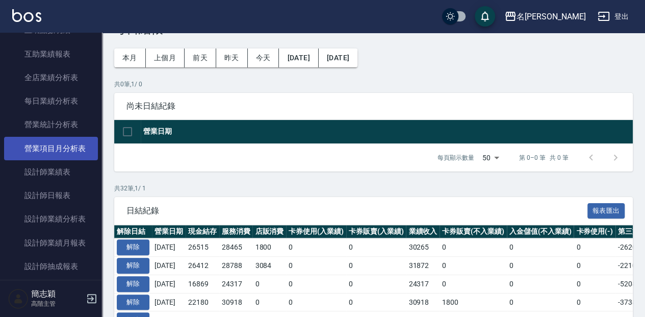
scroll to position [374, 0]
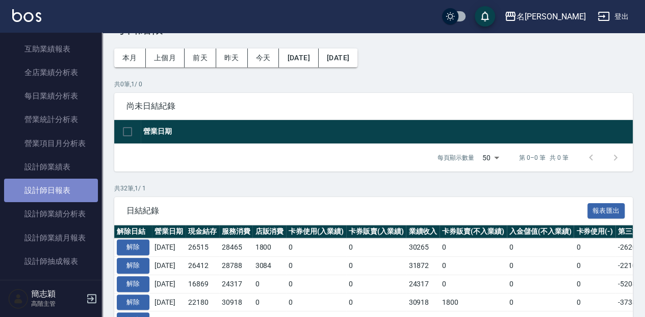
click at [62, 186] on link "設計師日報表" at bounding box center [51, 189] width 94 height 23
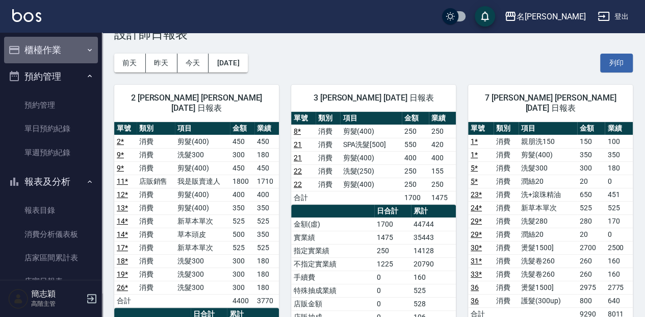
click at [66, 50] on button "櫃檯作業" at bounding box center [51, 50] width 94 height 27
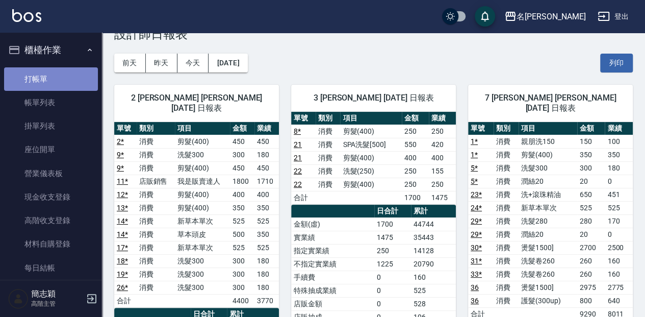
click at [81, 74] on link "打帳單" at bounding box center [51, 78] width 94 height 23
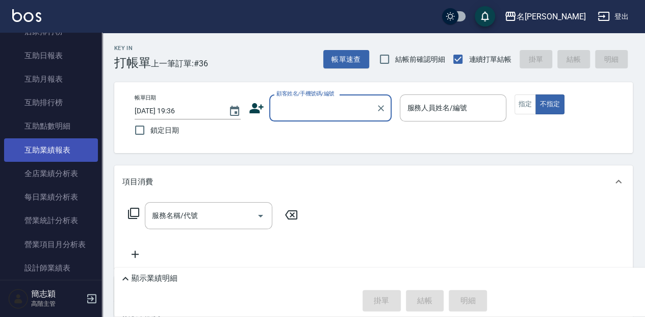
scroll to position [578, 0]
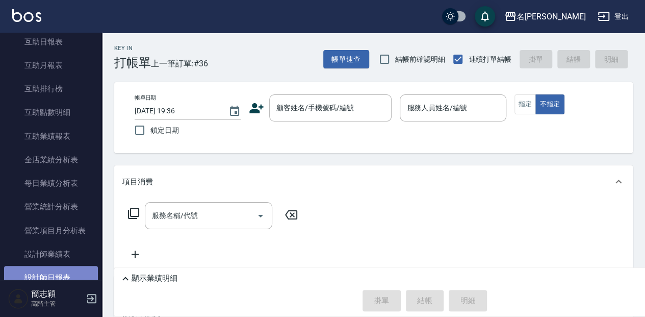
drag, startPoint x: 52, startPoint y: 276, endPoint x: 72, endPoint y: 250, distance: 33.0
click at [52, 275] on link "設計師日報表" at bounding box center [51, 277] width 94 height 23
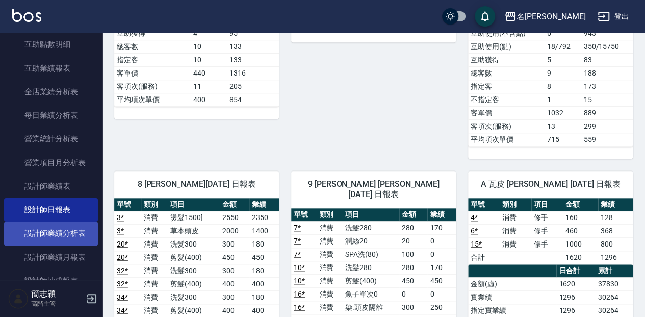
scroll to position [680, 0]
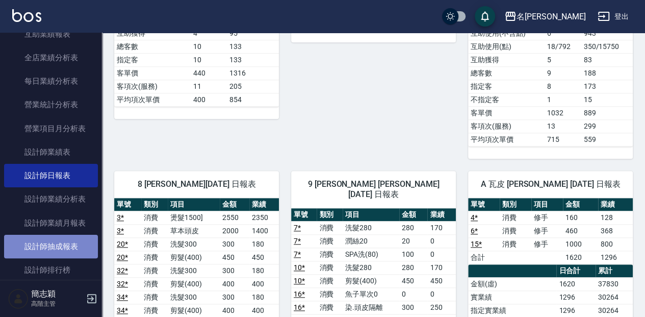
click at [63, 244] on link "設計師抽成報表" at bounding box center [51, 245] width 94 height 23
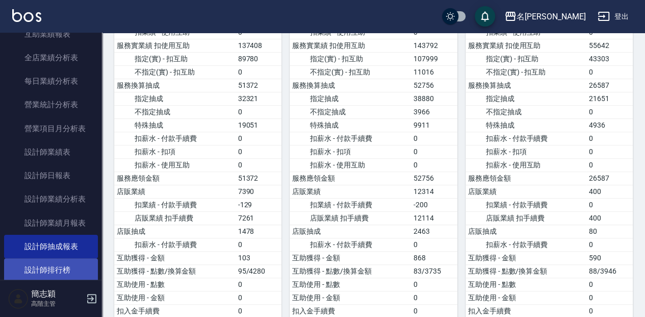
scroll to position [714, 0]
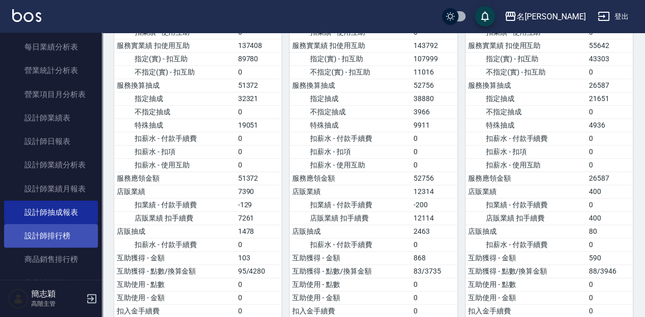
click at [68, 239] on link "設計師排行榜" at bounding box center [51, 235] width 94 height 23
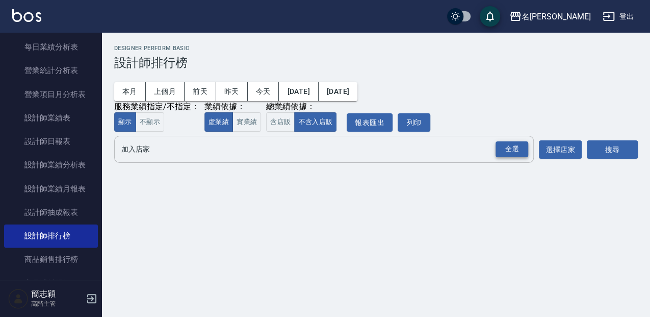
click at [519, 152] on div "全選" at bounding box center [512, 149] width 33 height 16
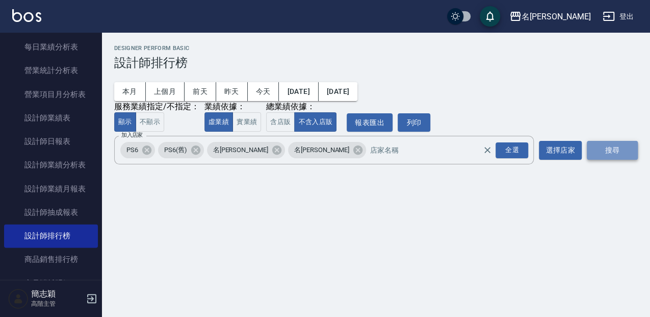
drag, startPoint x: 621, startPoint y: 148, endPoint x: 616, endPoint y: 153, distance: 7.2
click at [621, 150] on button "搜尋" at bounding box center [612, 150] width 51 height 19
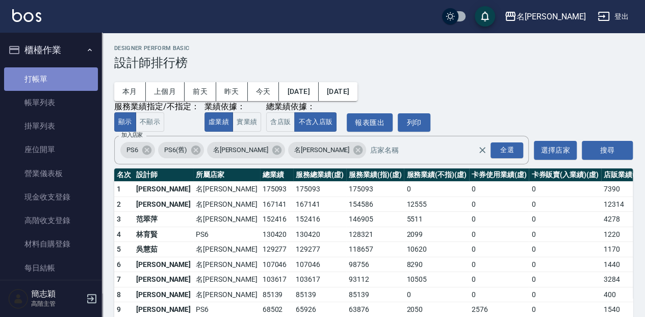
click at [66, 81] on link "打帳單" at bounding box center [51, 78] width 94 height 23
